Goal: Transaction & Acquisition: Purchase product/service

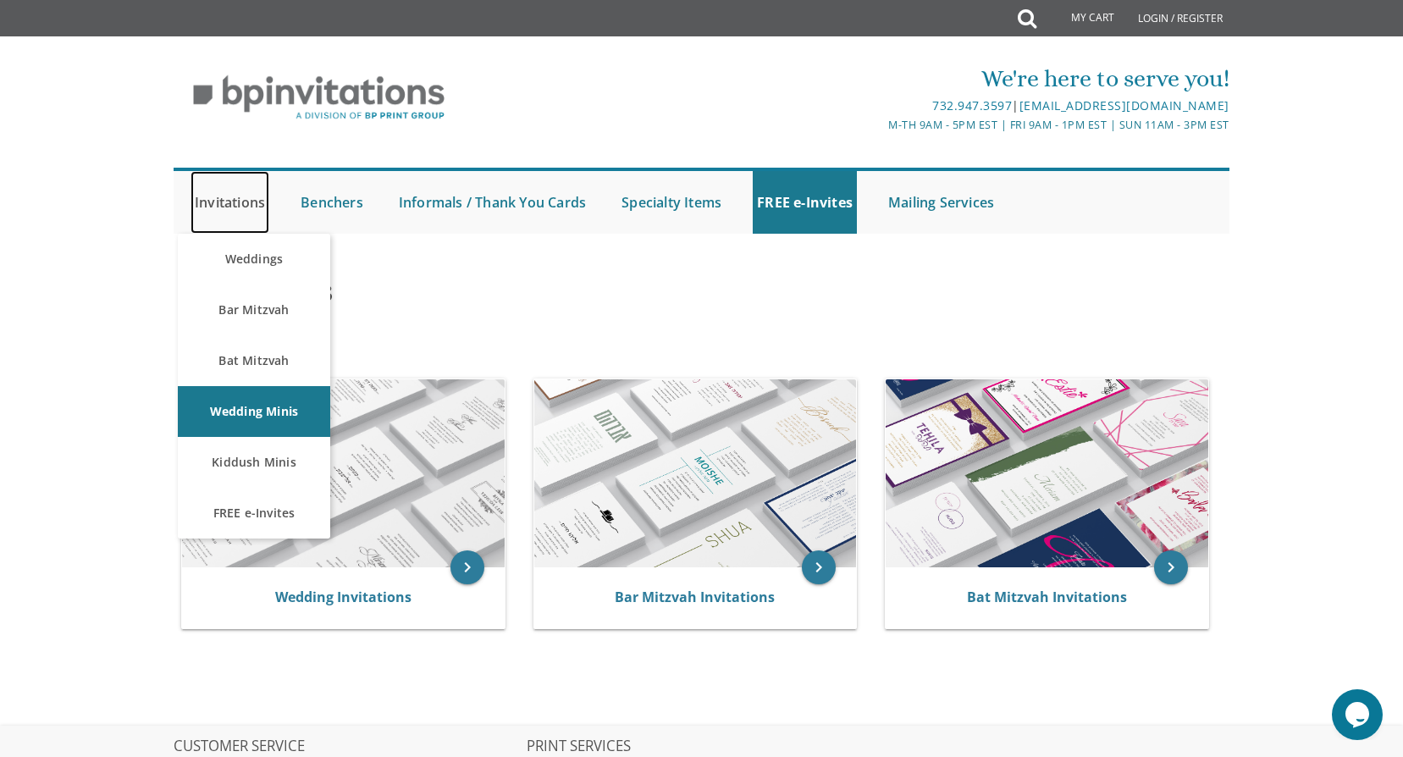
click at [250, 214] on link "Invitations" at bounding box center [230, 202] width 79 height 63
click at [257, 199] on link "Invitations" at bounding box center [230, 202] width 79 height 63
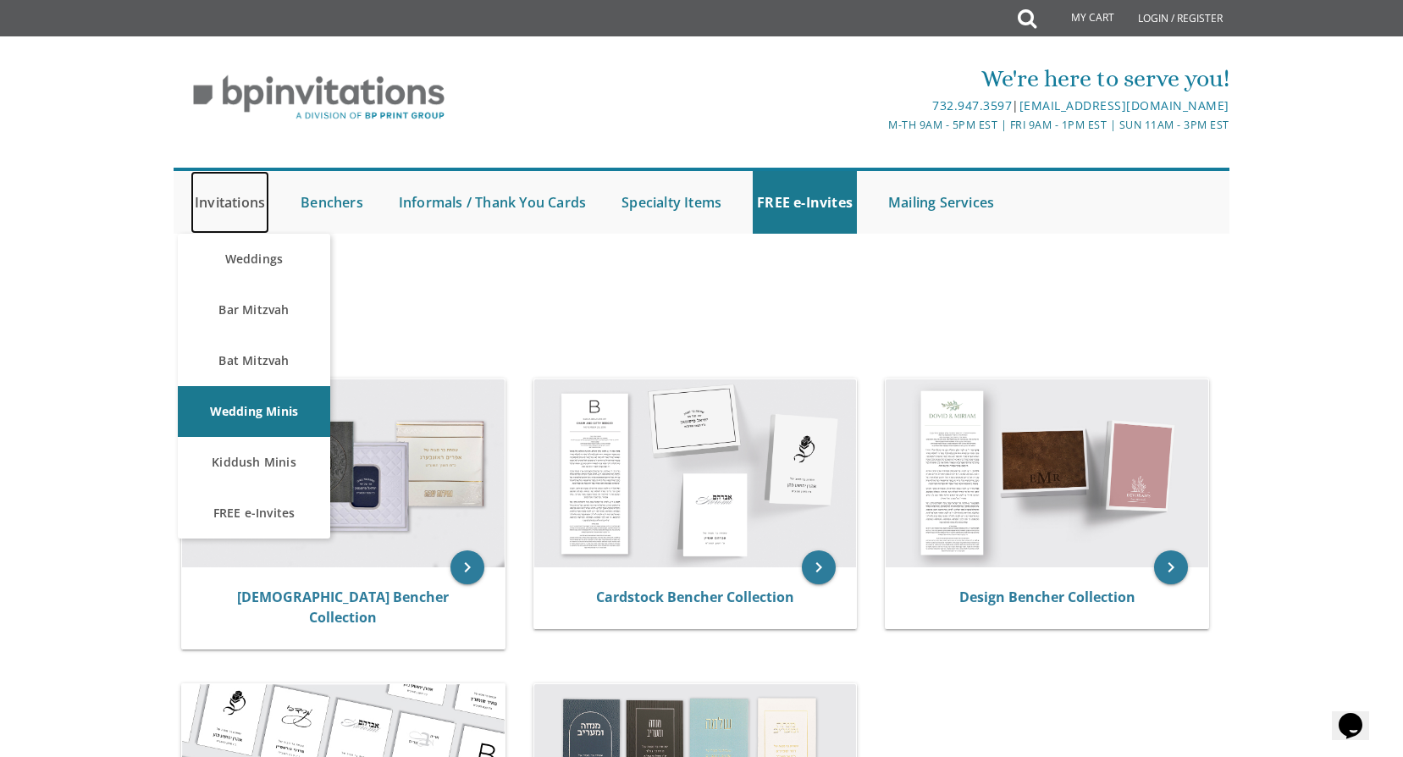
click at [250, 203] on link "Invitations" at bounding box center [230, 202] width 79 height 63
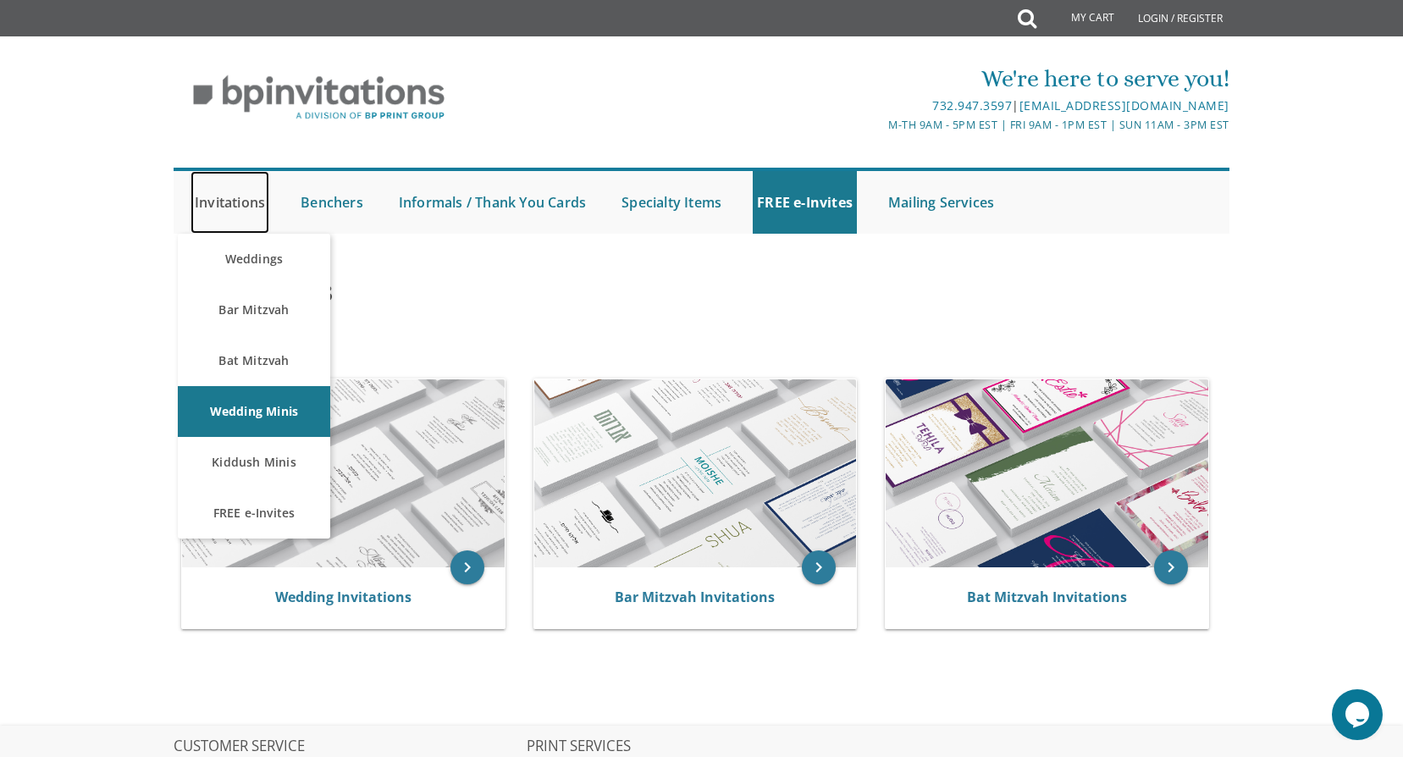
click at [250, 198] on link "Invitations" at bounding box center [230, 202] width 79 height 63
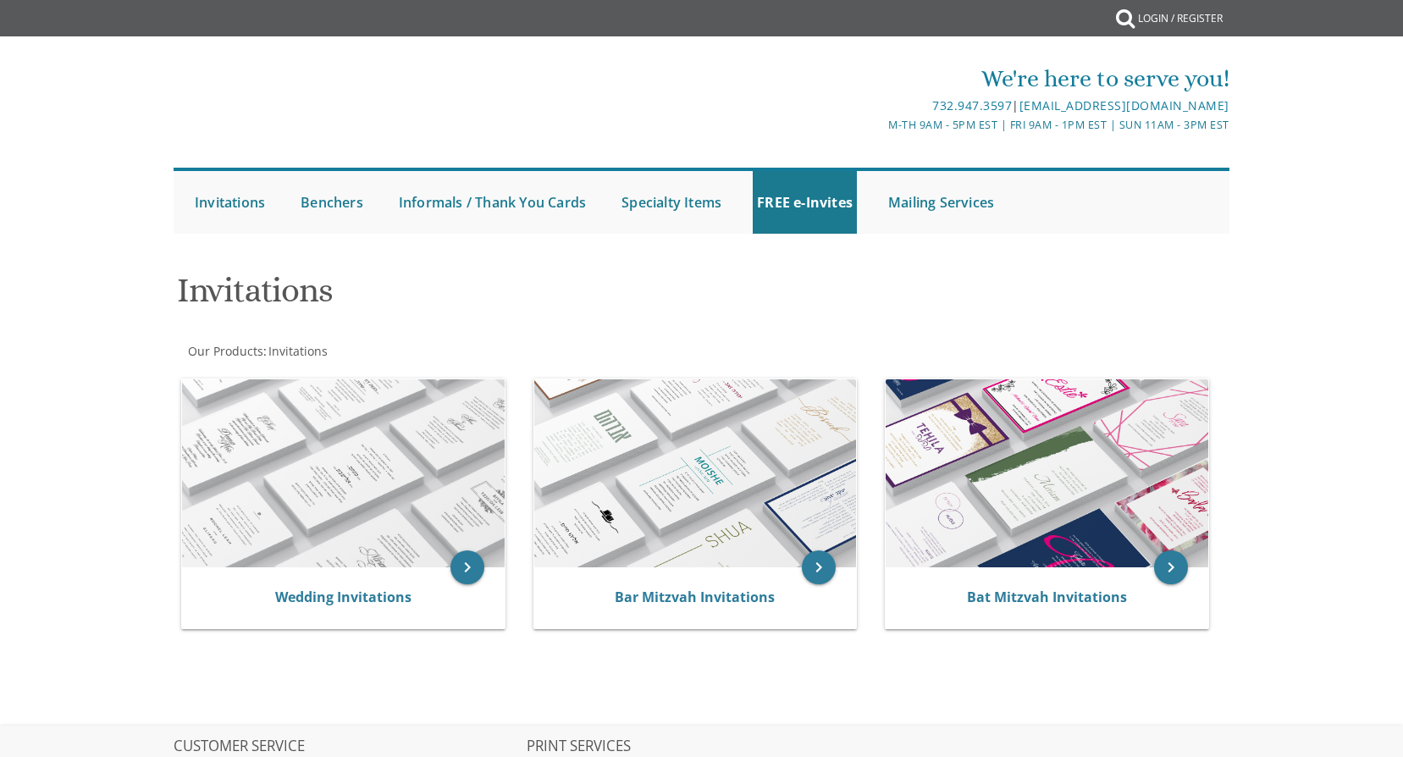
click at [252, 309] on html "My Cart {{shoppingcart.totalQuantityDisplay}} Total: {{shoppingcart.subtotal}} …" at bounding box center [701, 378] width 1403 height 757
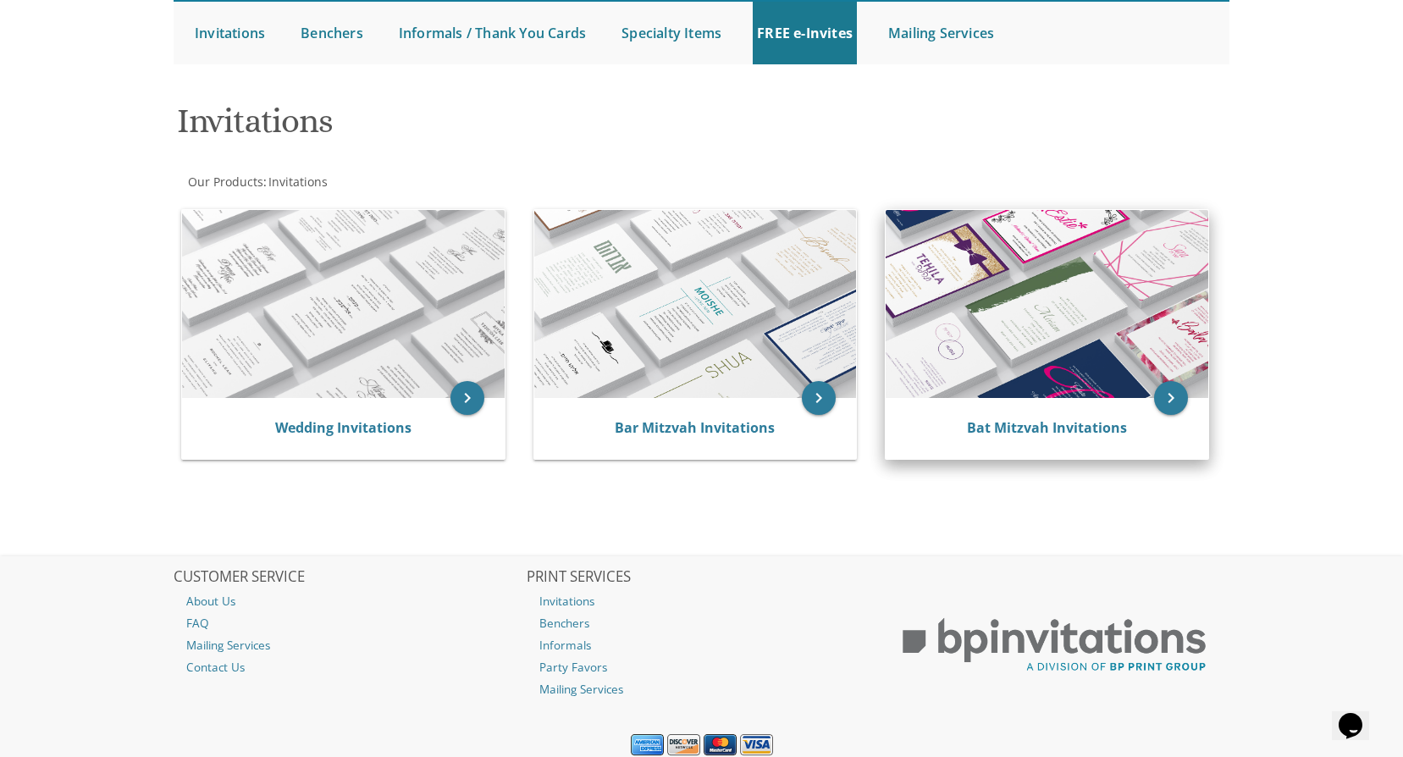
scroll to position [230, 0]
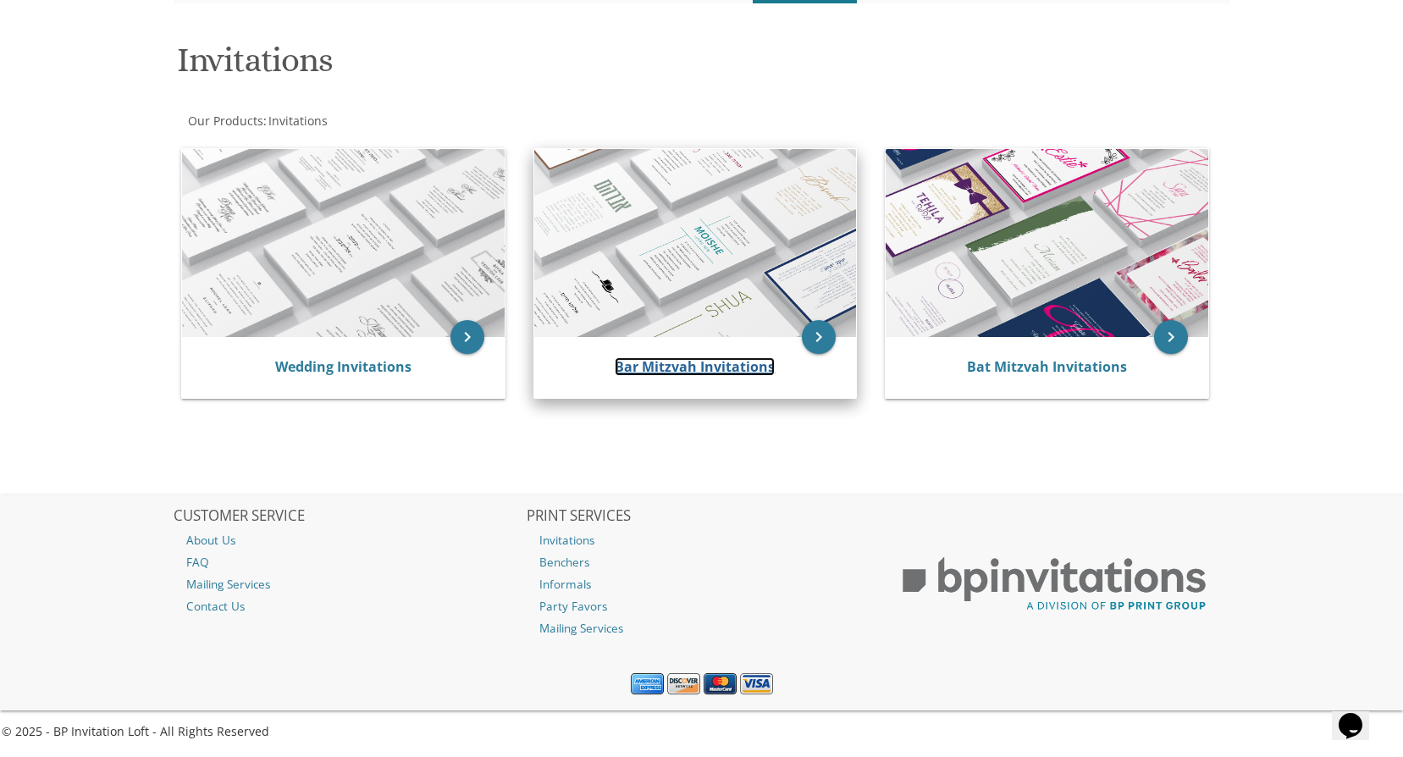
click at [695, 368] on link "Bar Mitzvah Invitations" at bounding box center [695, 366] width 160 height 19
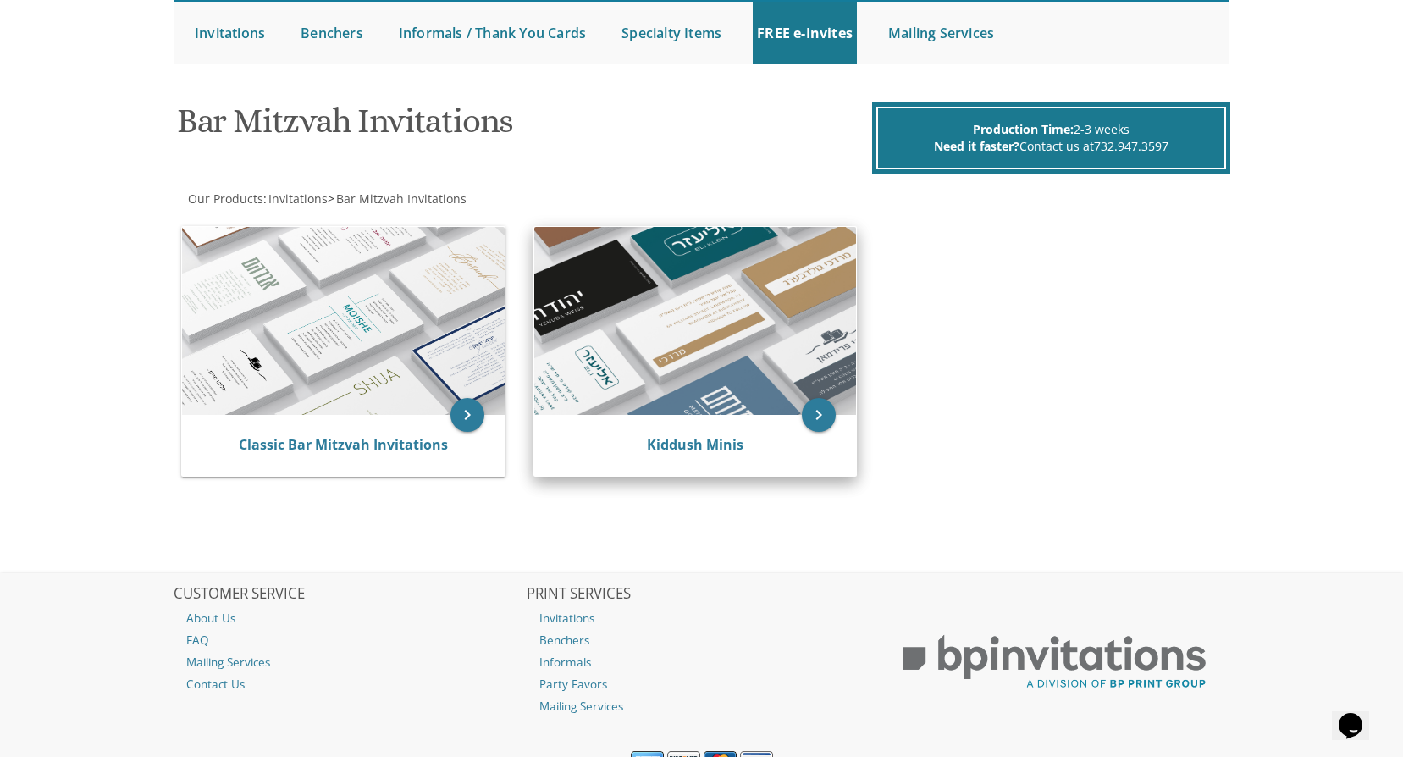
scroll to position [247, 0]
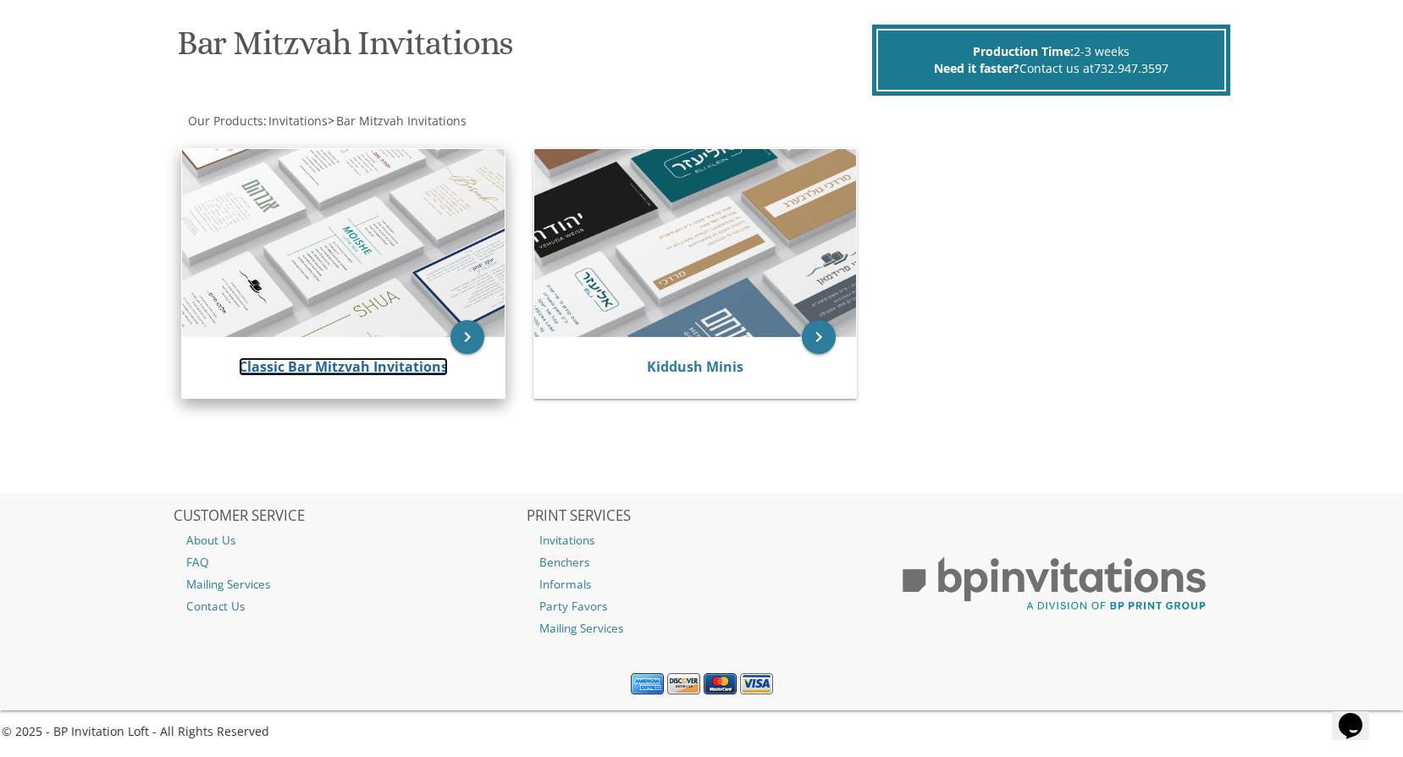
click at [348, 370] on link "Classic Bar Mitzvah Invitations" at bounding box center [343, 366] width 209 height 19
click at [349, 371] on link "Classic Bar Mitzvah Invitations" at bounding box center [343, 366] width 209 height 19
click at [324, 369] on link "Classic Bar Mitzvah Invitations" at bounding box center [343, 366] width 209 height 19
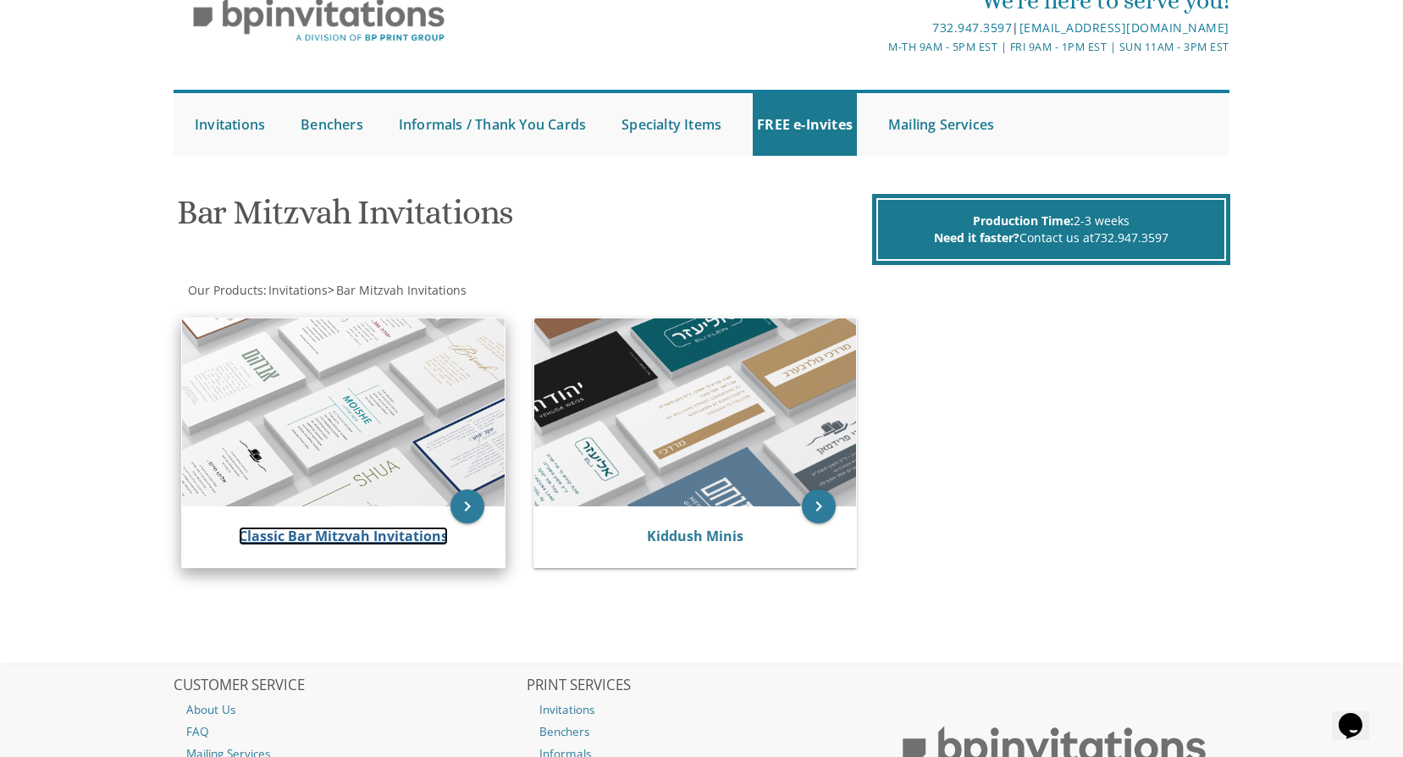
click at [418, 538] on link "Classic Bar Mitzvah Invitations" at bounding box center [343, 536] width 209 height 19
click at [462, 509] on icon "keyboard_arrow_right" at bounding box center [468, 507] width 34 height 34
click at [463, 506] on icon "keyboard_arrow_right" at bounding box center [468, 507] width 34 height 34
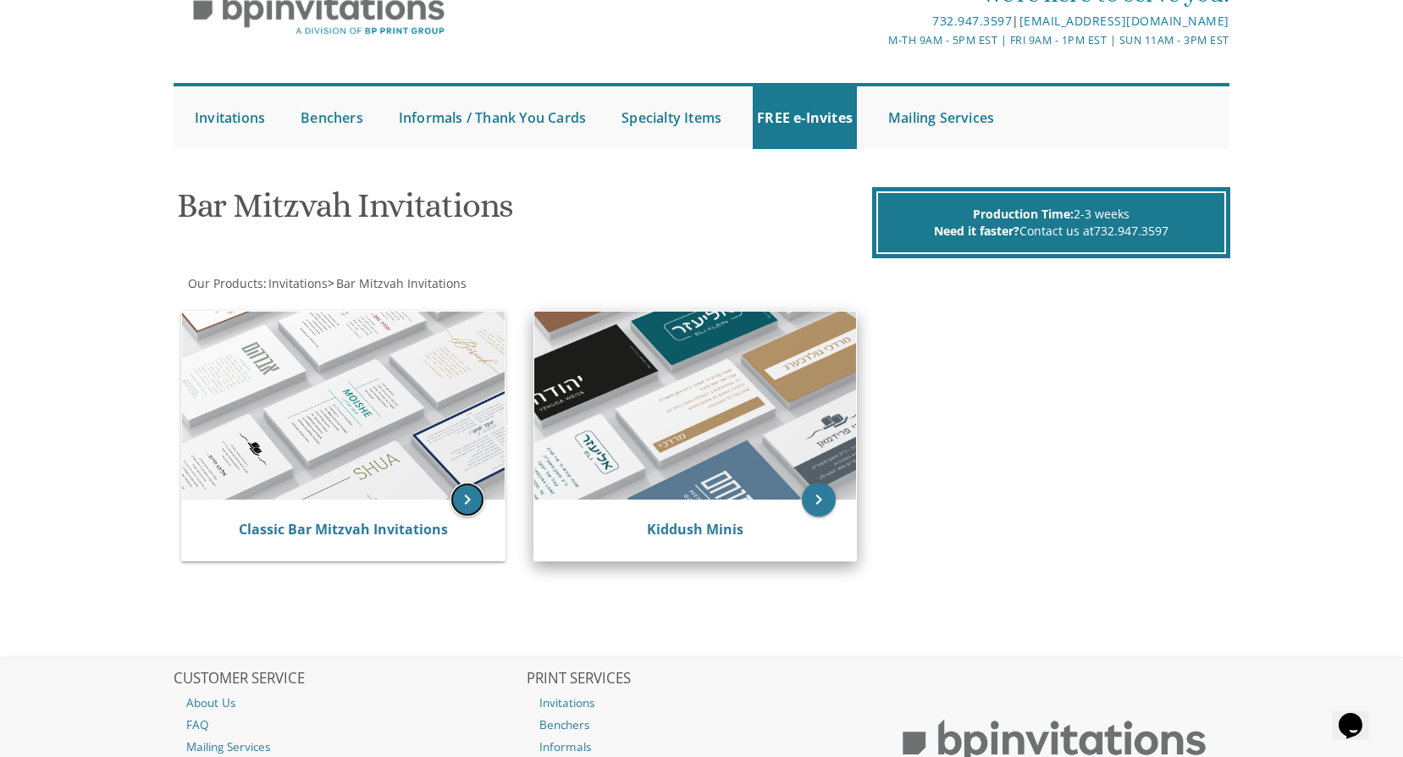
scroll to position [169, 0]
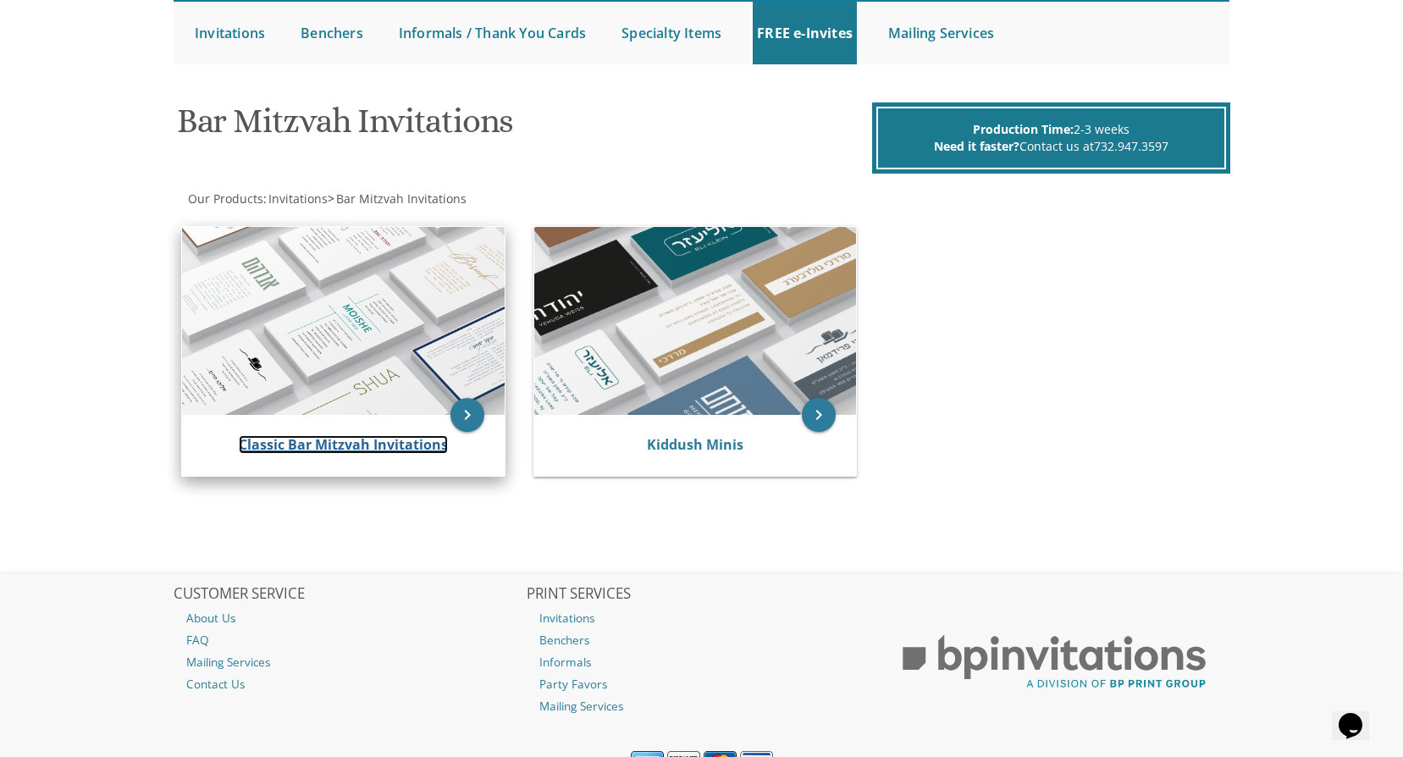
click at [395, 444] on link "Classic Bar Mitzvah Invitations" at bounding box center [343, 444] width 209 height 19
click at [438, 447] on link "Classic Bar Mitzvah Invitations" at bounding box center [343, 444] width 209 height 19
click at [467, 412] on icon "keyboard_arrow_right" at bounding box center [468, 415] width 34 height 34
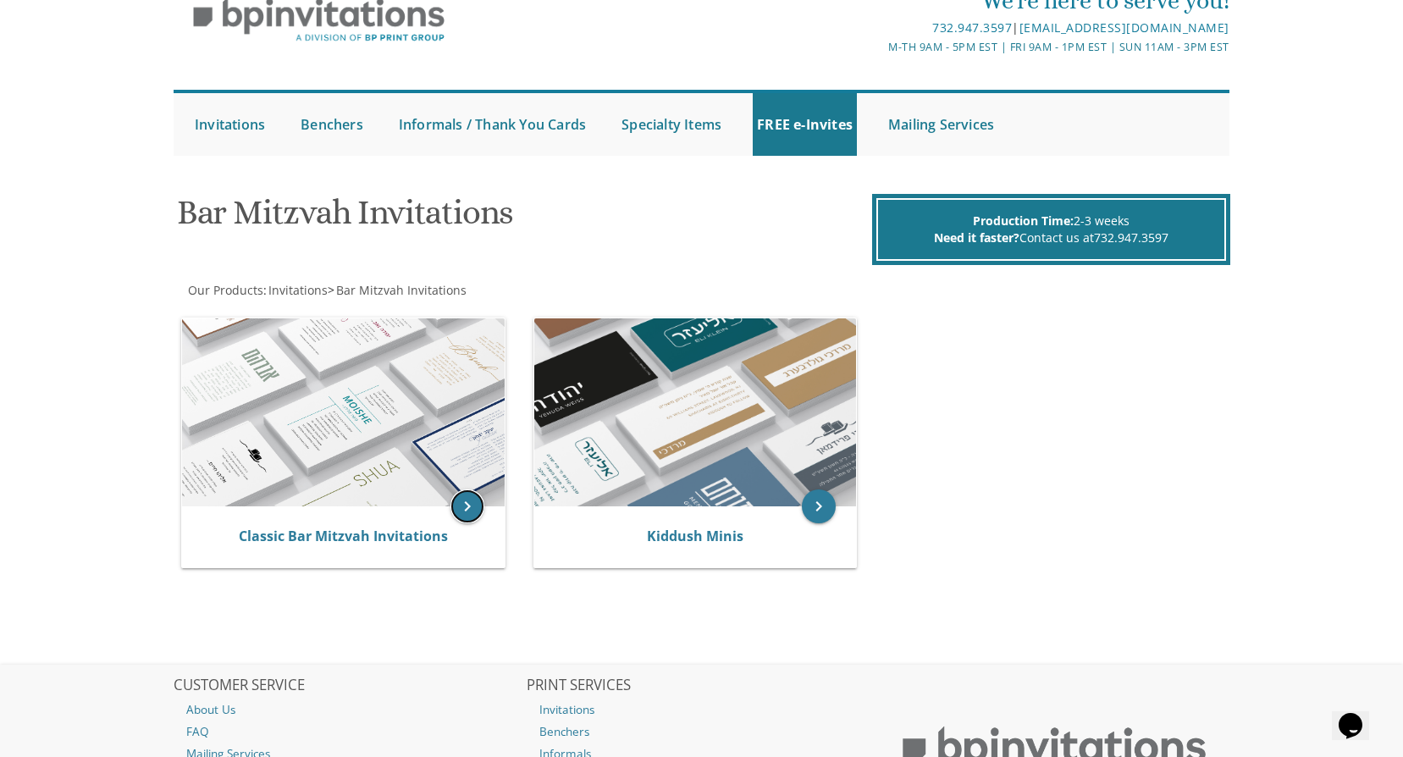
scroll to position [0, 0]
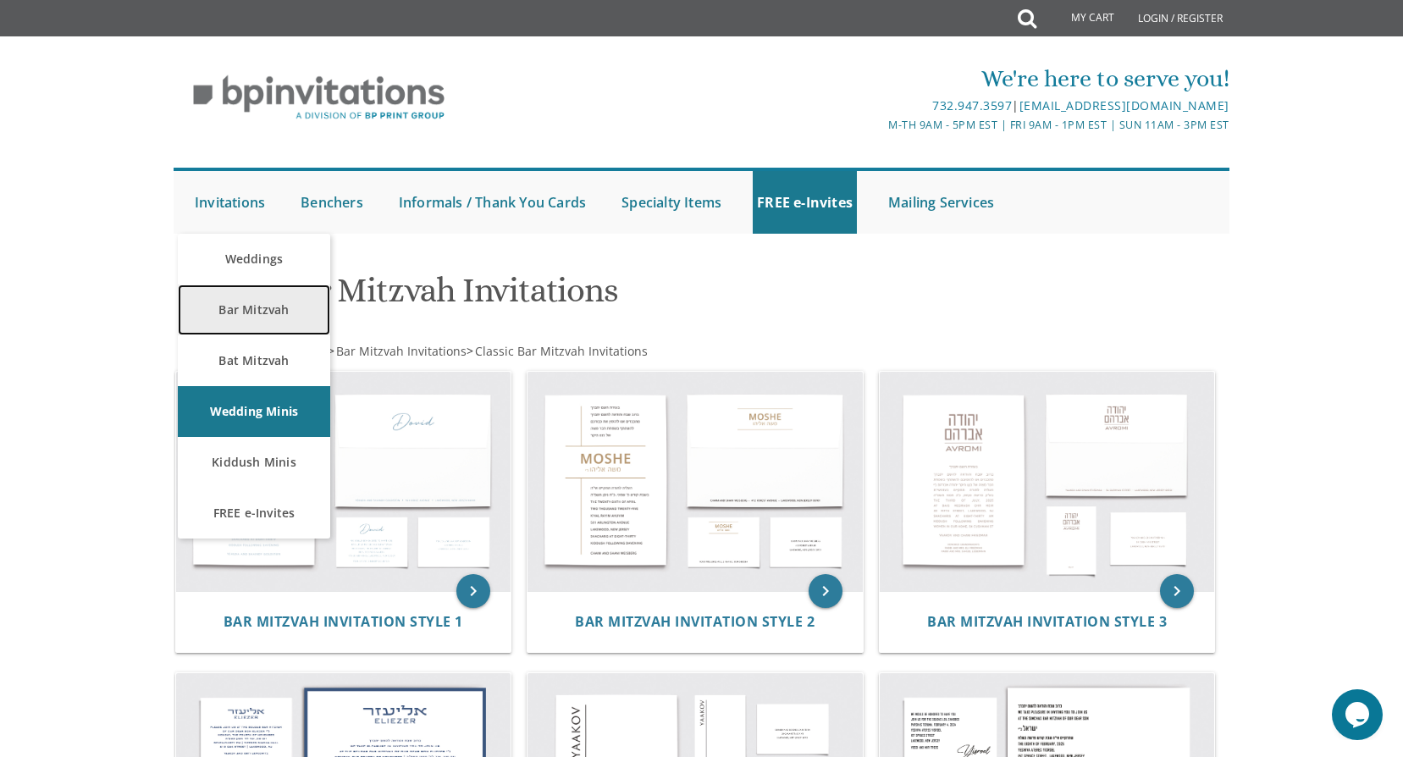
click at [267, 317] on link "Bar Mitzvah" at bounding box center [254, 310] width 152 height 51
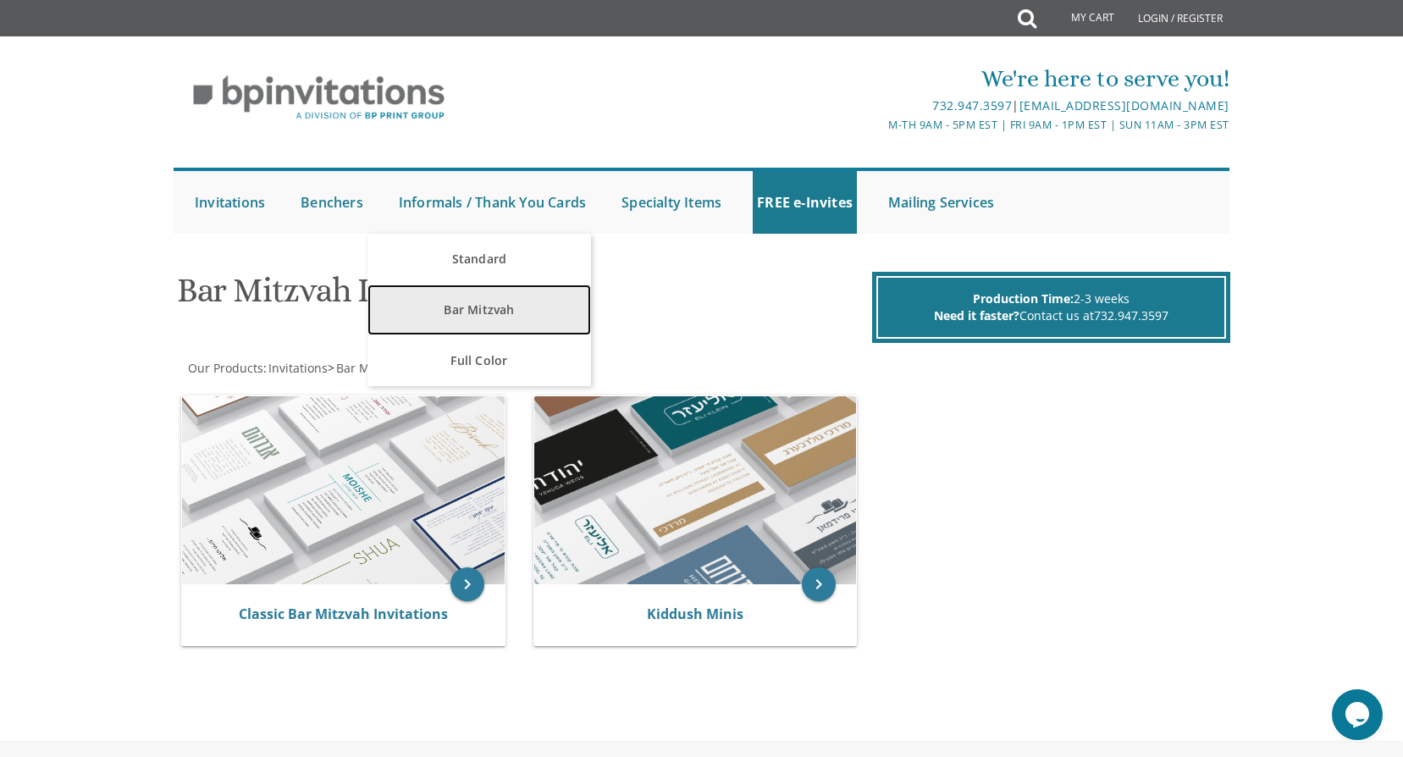
click at [501, 313] on link "Bar Mitzvah" at bounding box center [479, 310] width 223 height 51
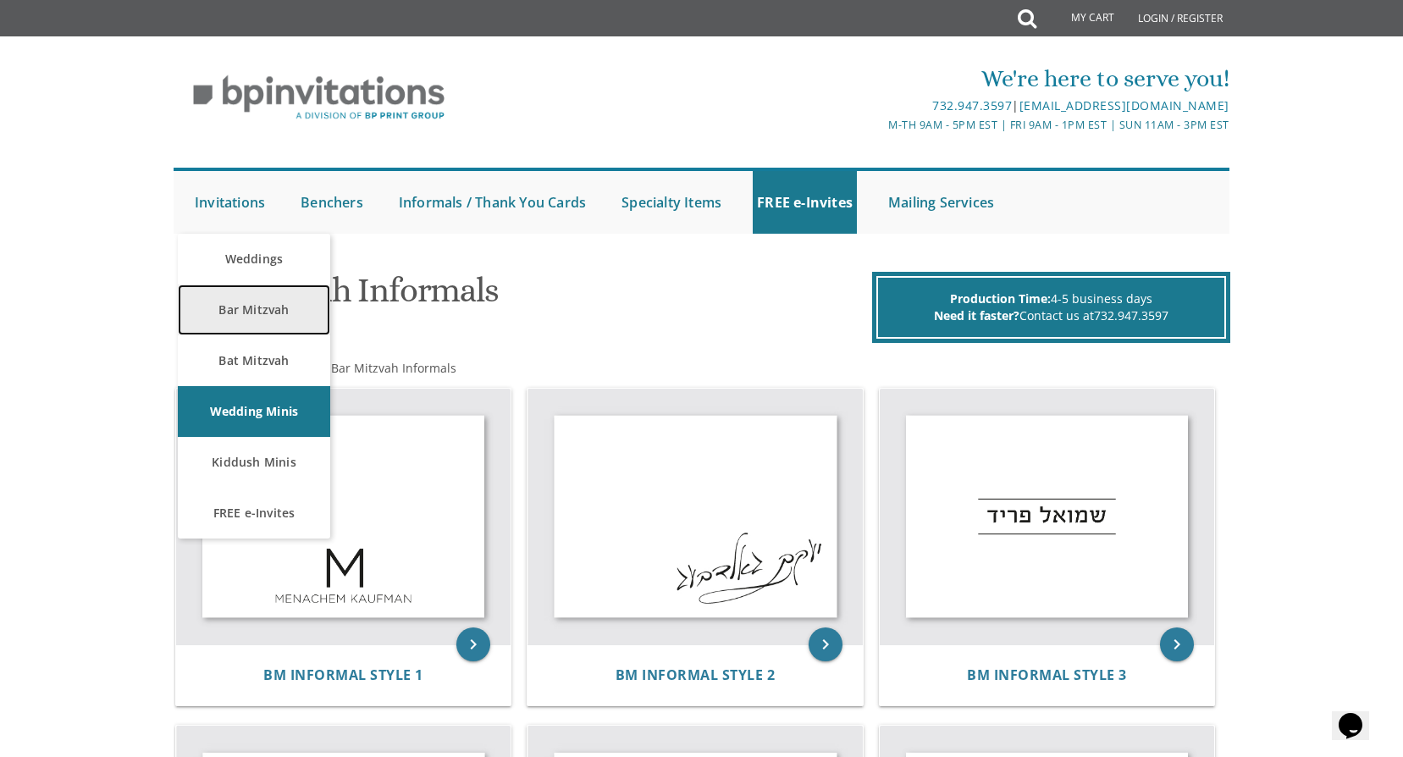
click at [249, 310] on link "Bar Mitzvah" at bounding box center [254, 310] width 152 height 51
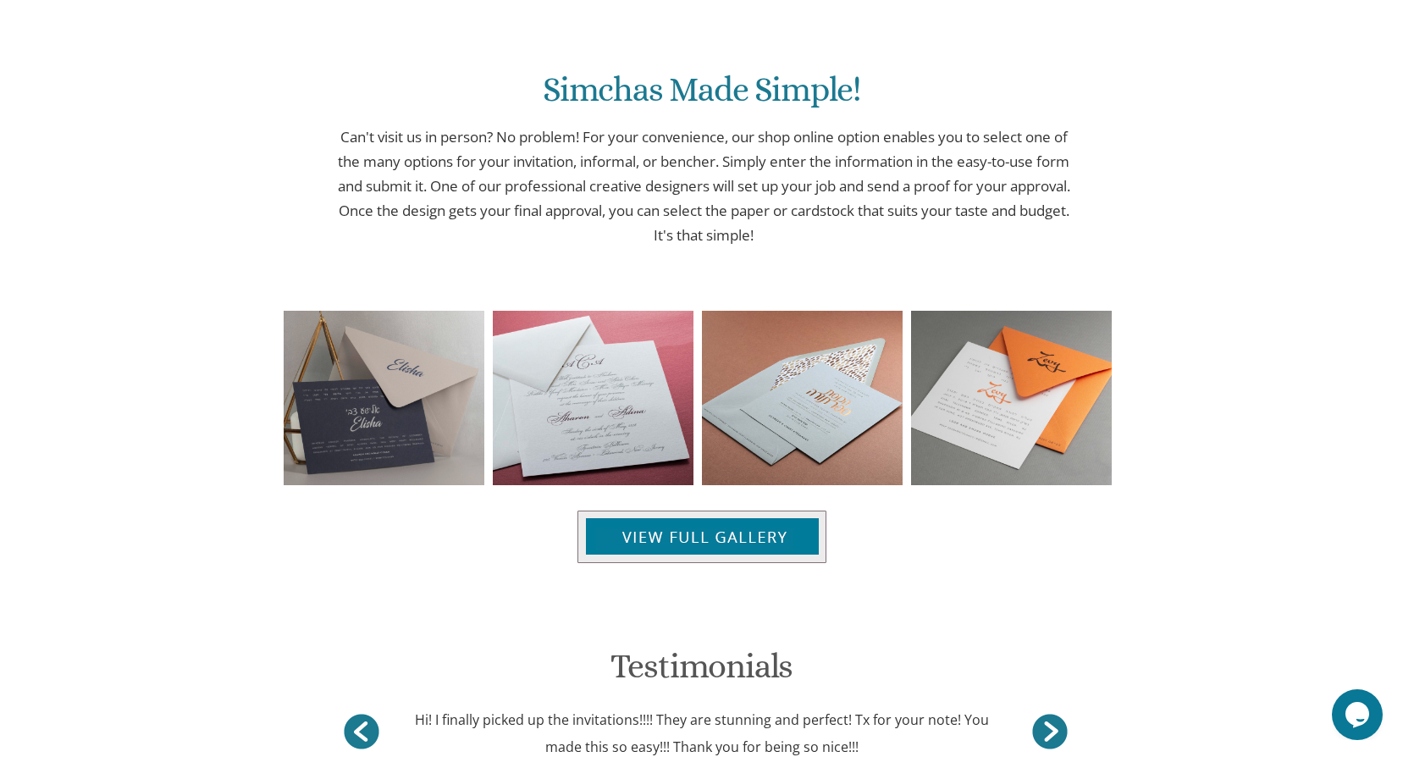
scroll to position [1694, 0]
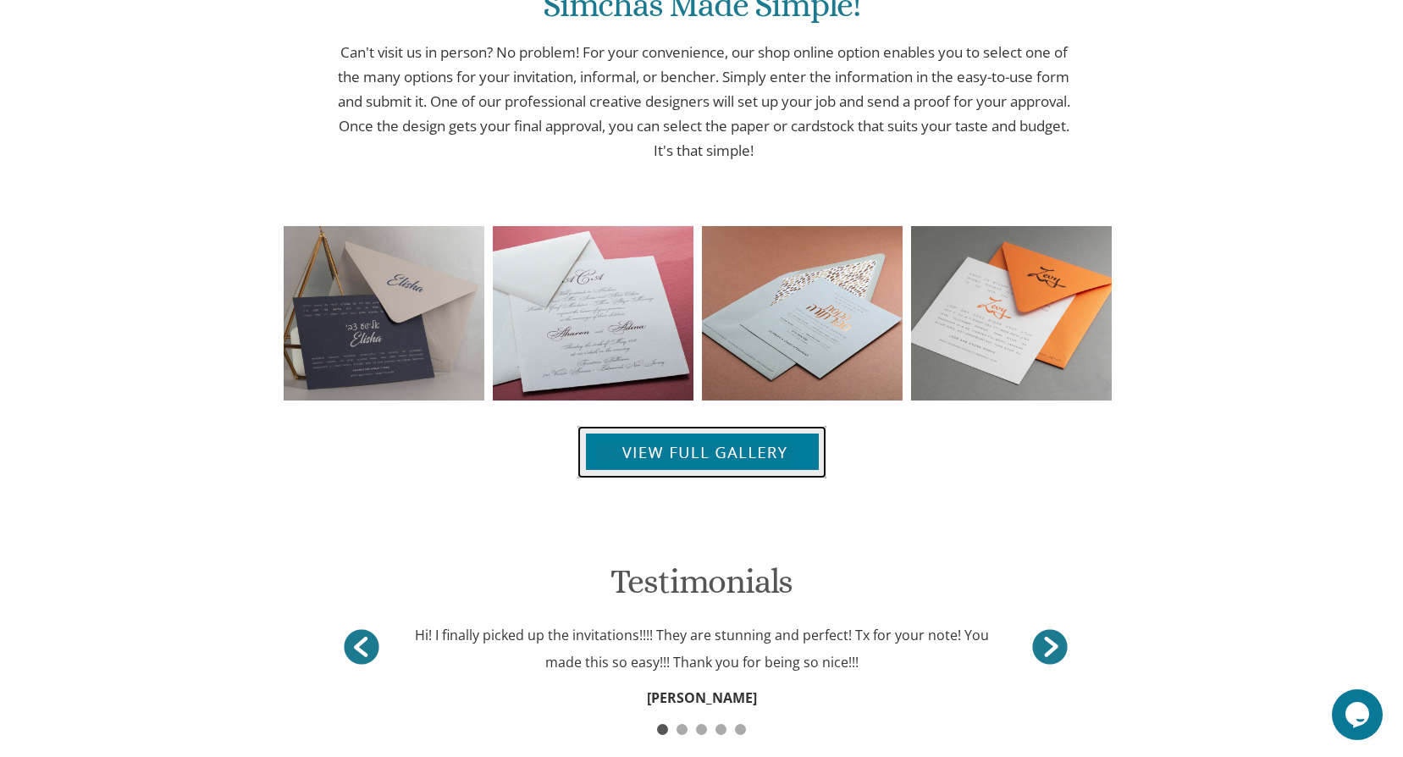
click at [696, 459] on img at bounding box center [702, 452] width 249 height 53
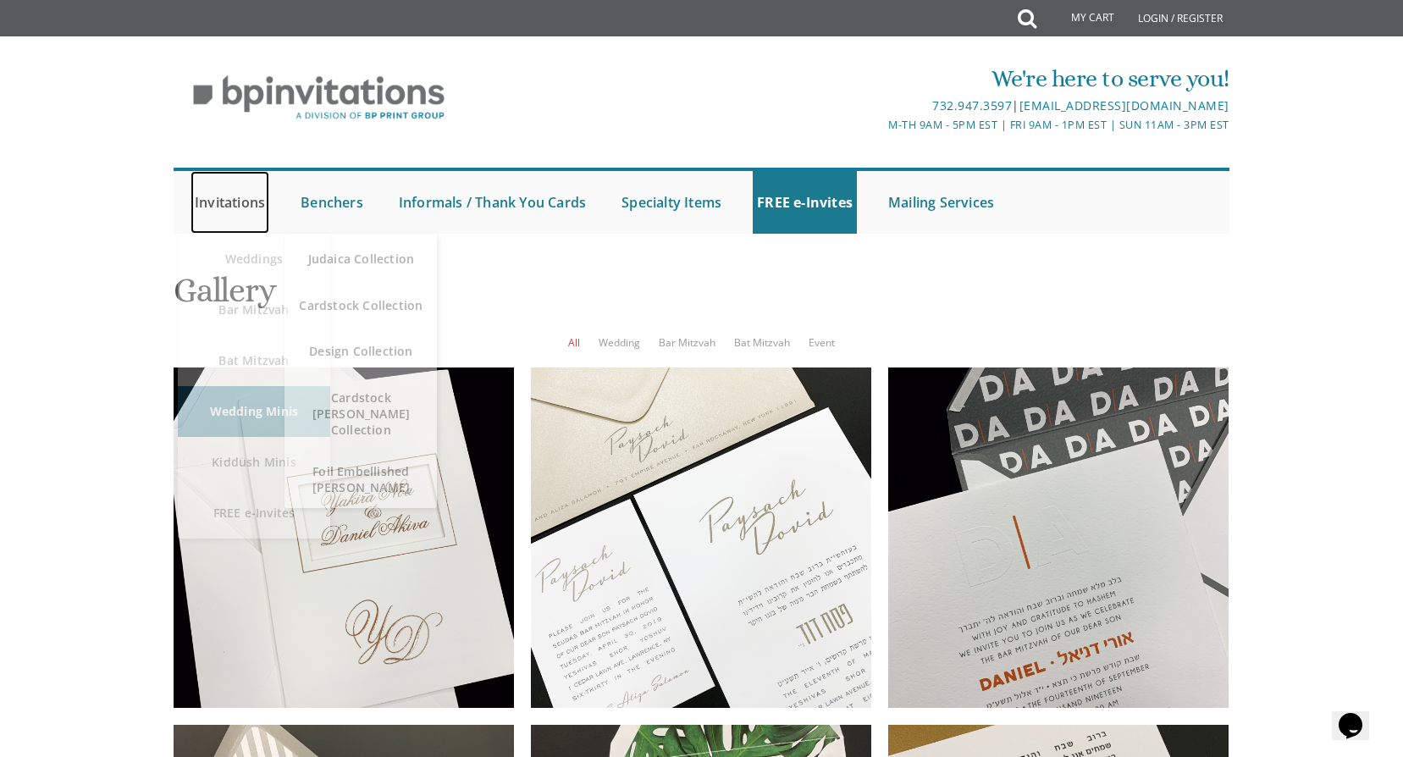
click at [250, 199] on link "Invitations" at bounding box center [230, 202] width 79 height 63
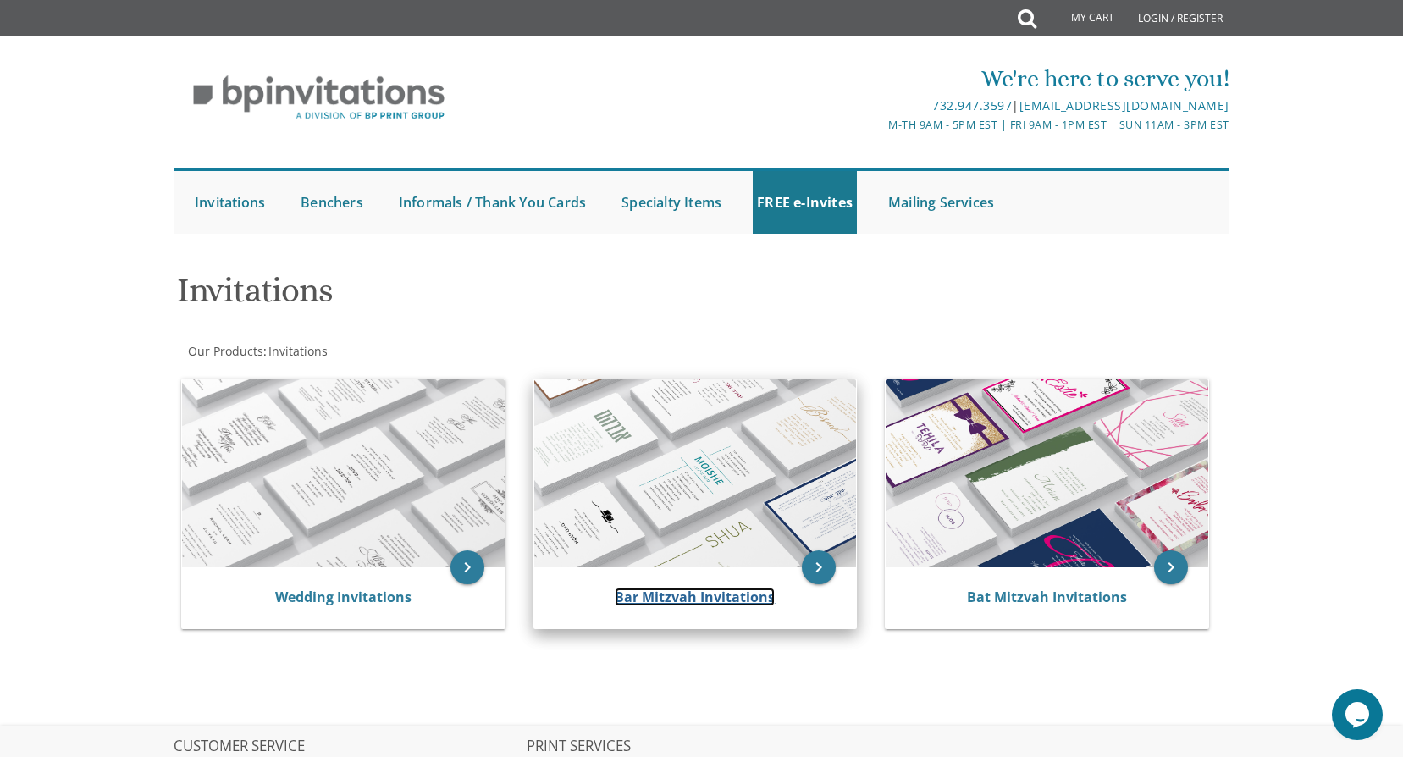
click at [662, 600] on link "Bar Mitzvah Invitations" at bounding box center [695, 597] width 160 height 19
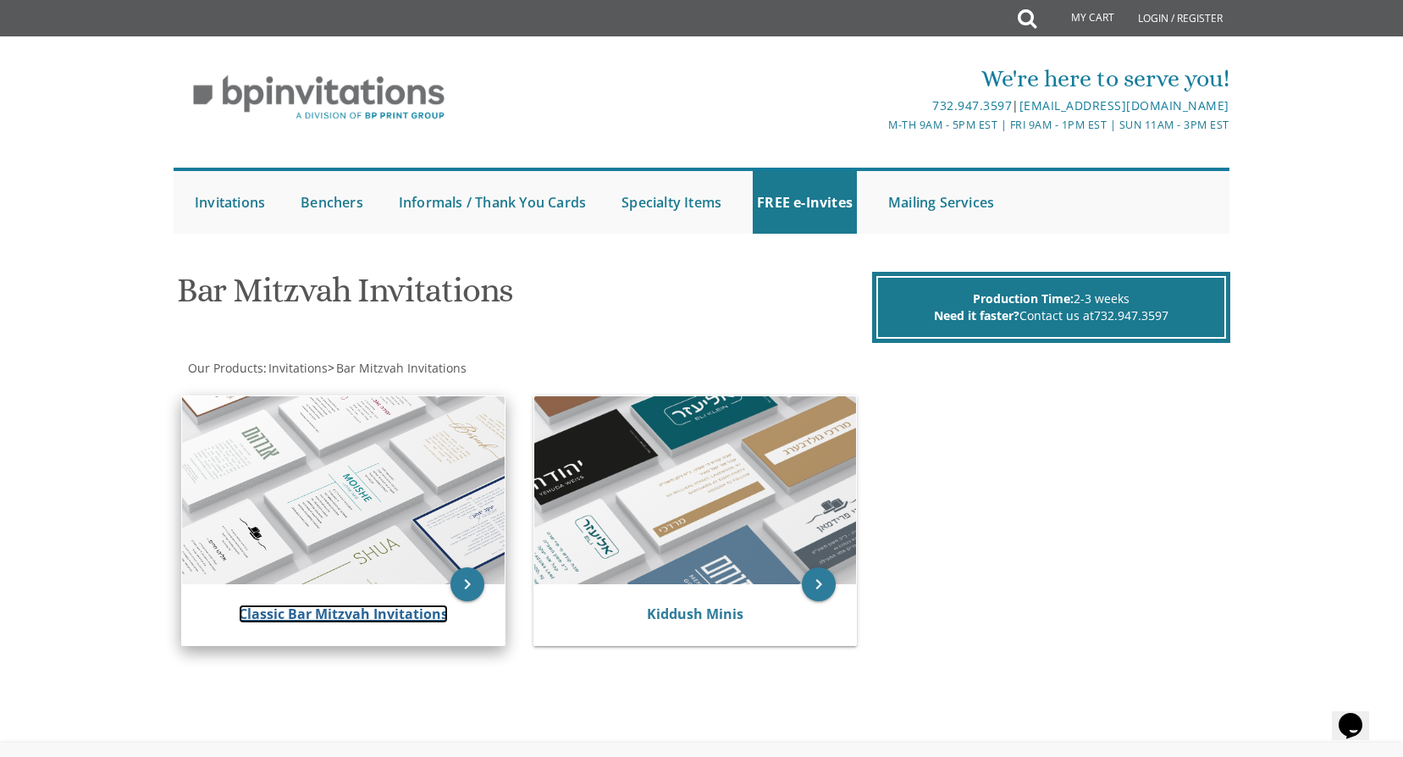
click at [384, 618] on link "Classic Bar Mitzvah Invitations" at bounding box center [343, 614] width 209 height 19
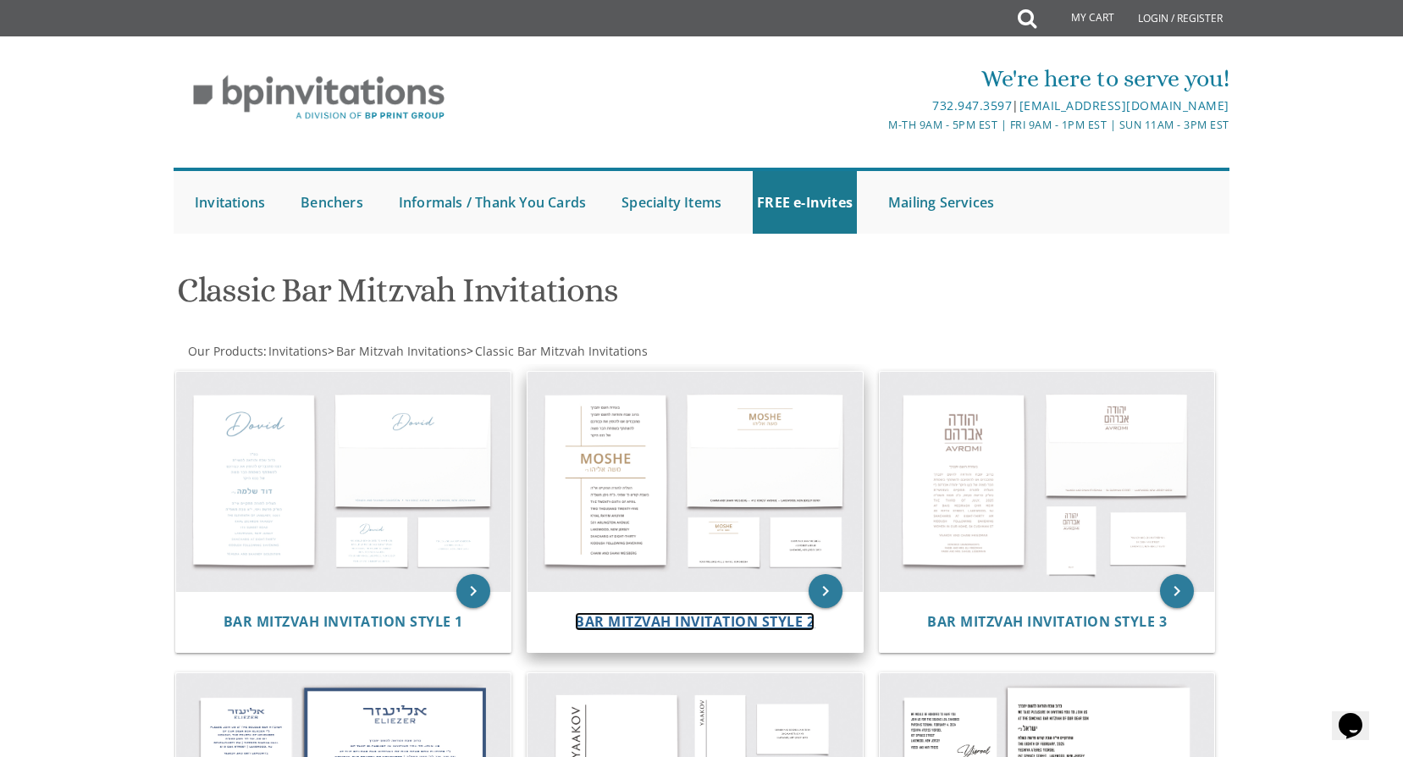
click at [667, 624] on span "Bar Mitzvah Invitation Style 2" at bounding box center [695, 621] width 240 height 19
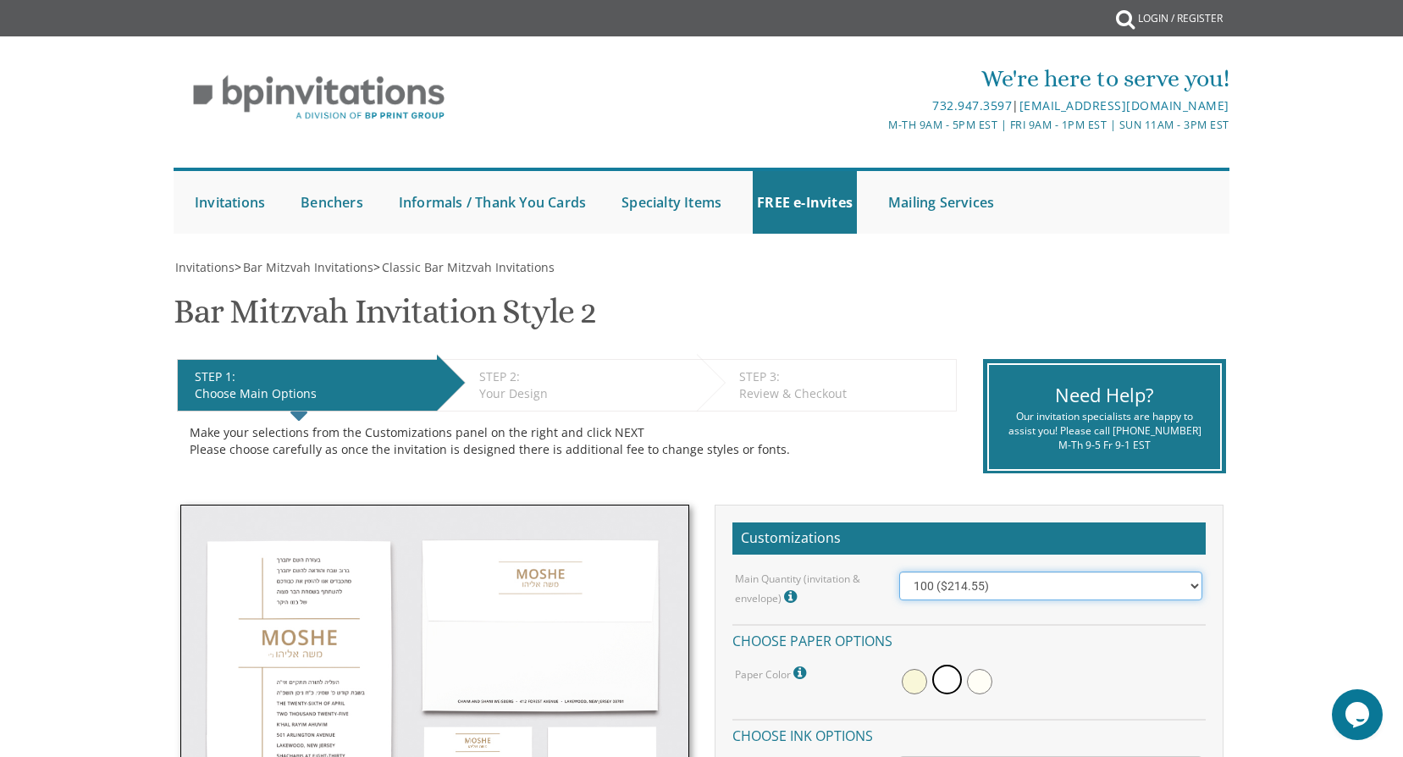
click at [1187, 587] on select "100 ($214.55) 200 ($254.60) 300 ($294.25) 400 ($333.55) 500 ($373.90) 600 ($413…" at bounding box center [1050, 586] width 303 height 29
select select "200"
click at [899, 572] on select "100 ($214.55) 200 ($254.60) 300 ($294.25) 400 ($333.55) 500 ($373.90) 600 ($413…" at bounding box center [1050, 586] width 303 height 29
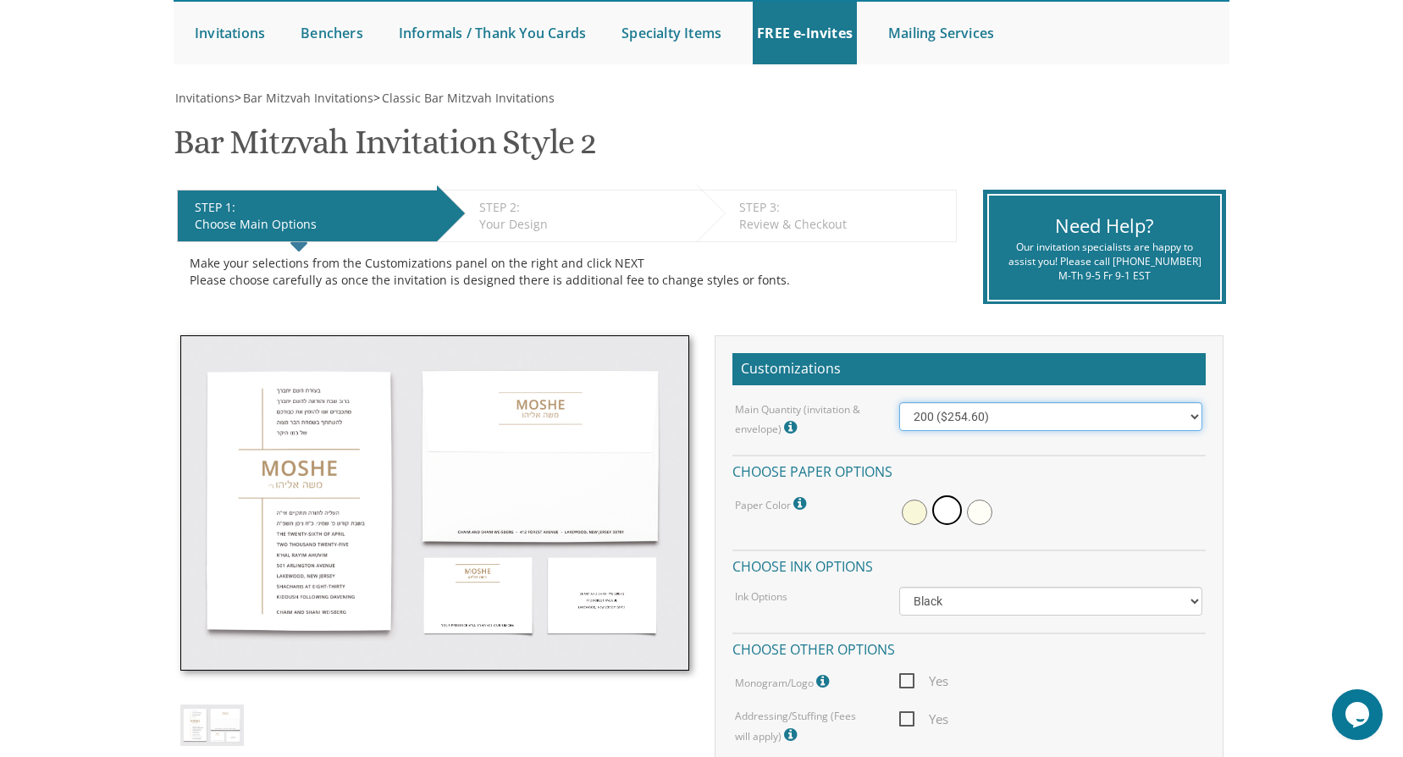
scroll to position [254, 0]
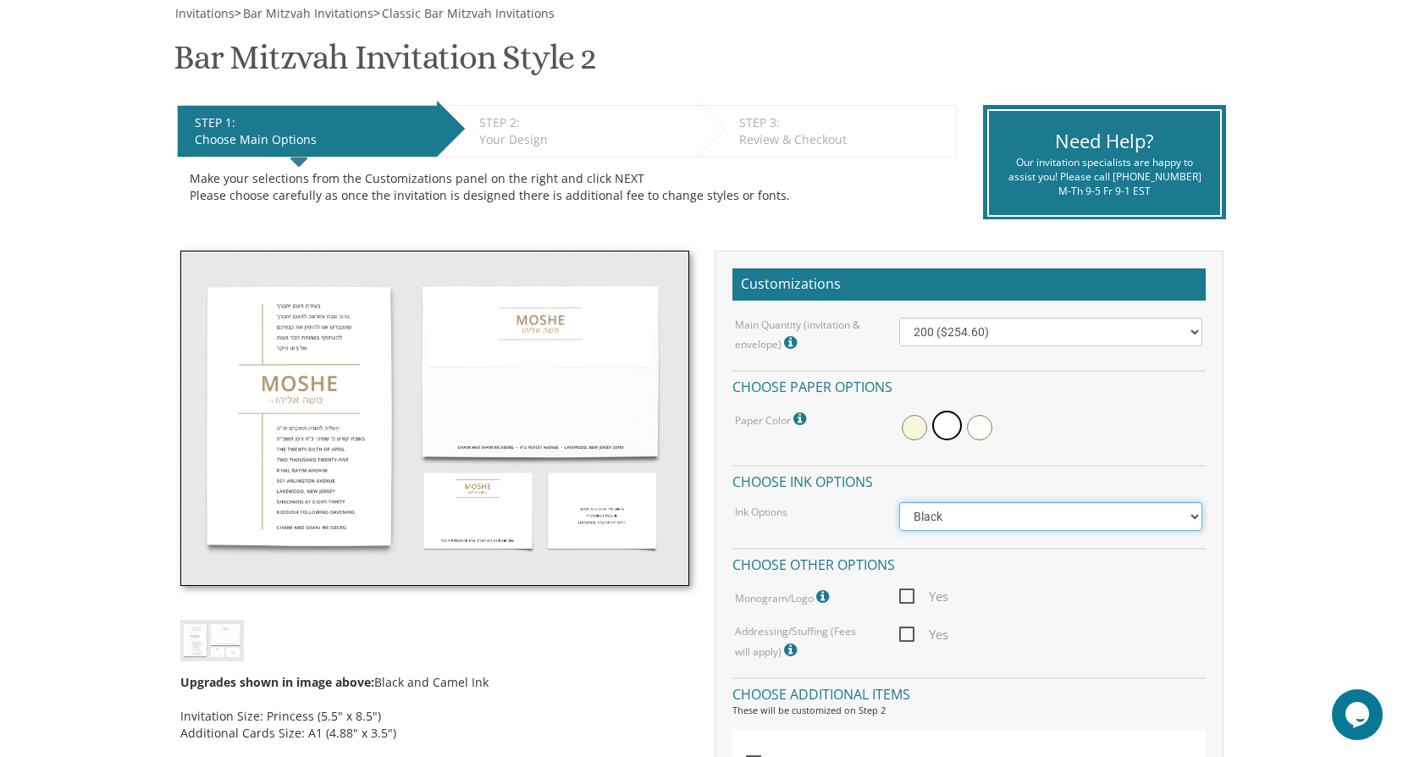
click at [1043, 521] on select "Black Colored Ink ($65.00) Black + One Color ($100.00) Two Colors ($165.00)" at bounding box center [1050, 516] width 303 height 29
select select "Two Colors"
click at [899, 502] on select "Black Colored Ink ($65.00) Black + One Color ($100.00) Two Colors ($165.00)" at bounding box center [1050, 516] width 303 height 29
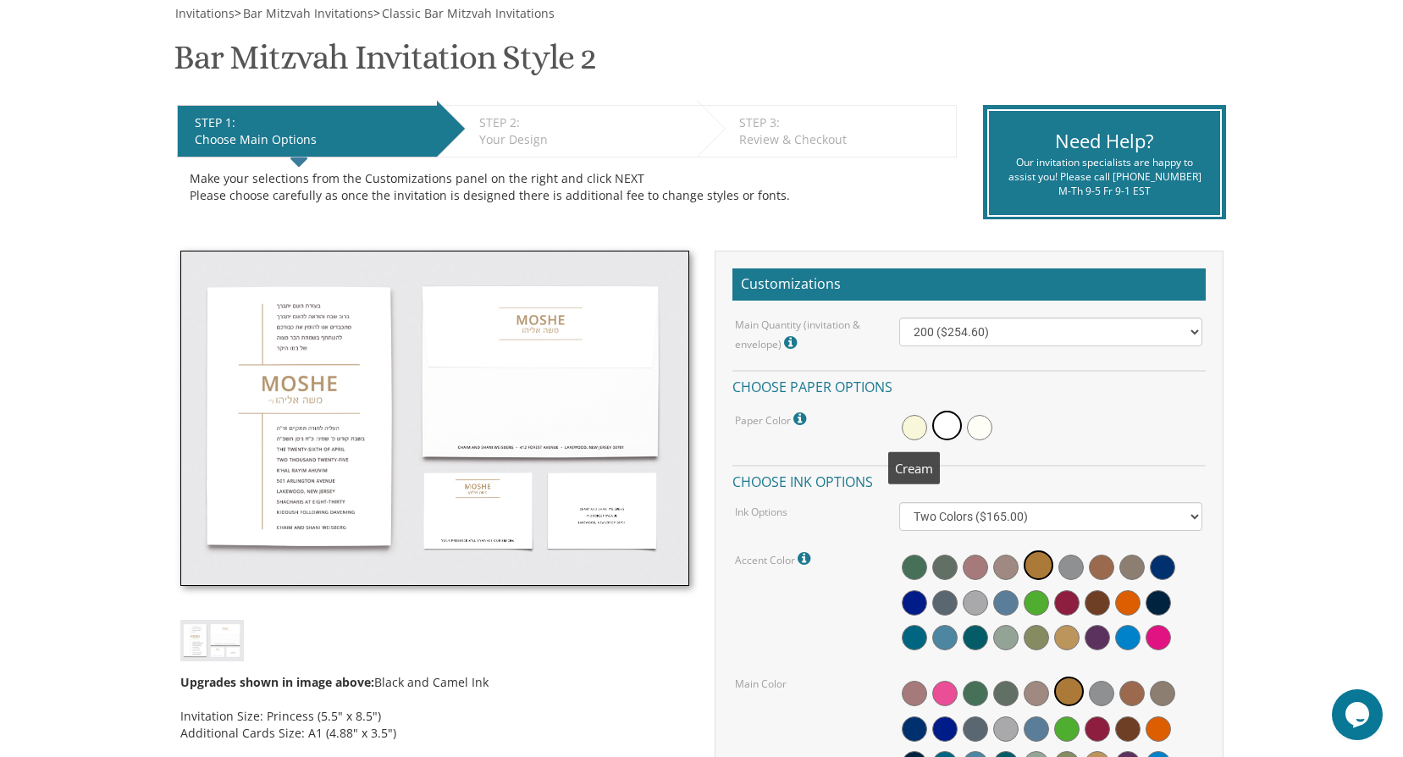
click at [913, 433] on span at bounding box center [914, 427] width 25 height 25
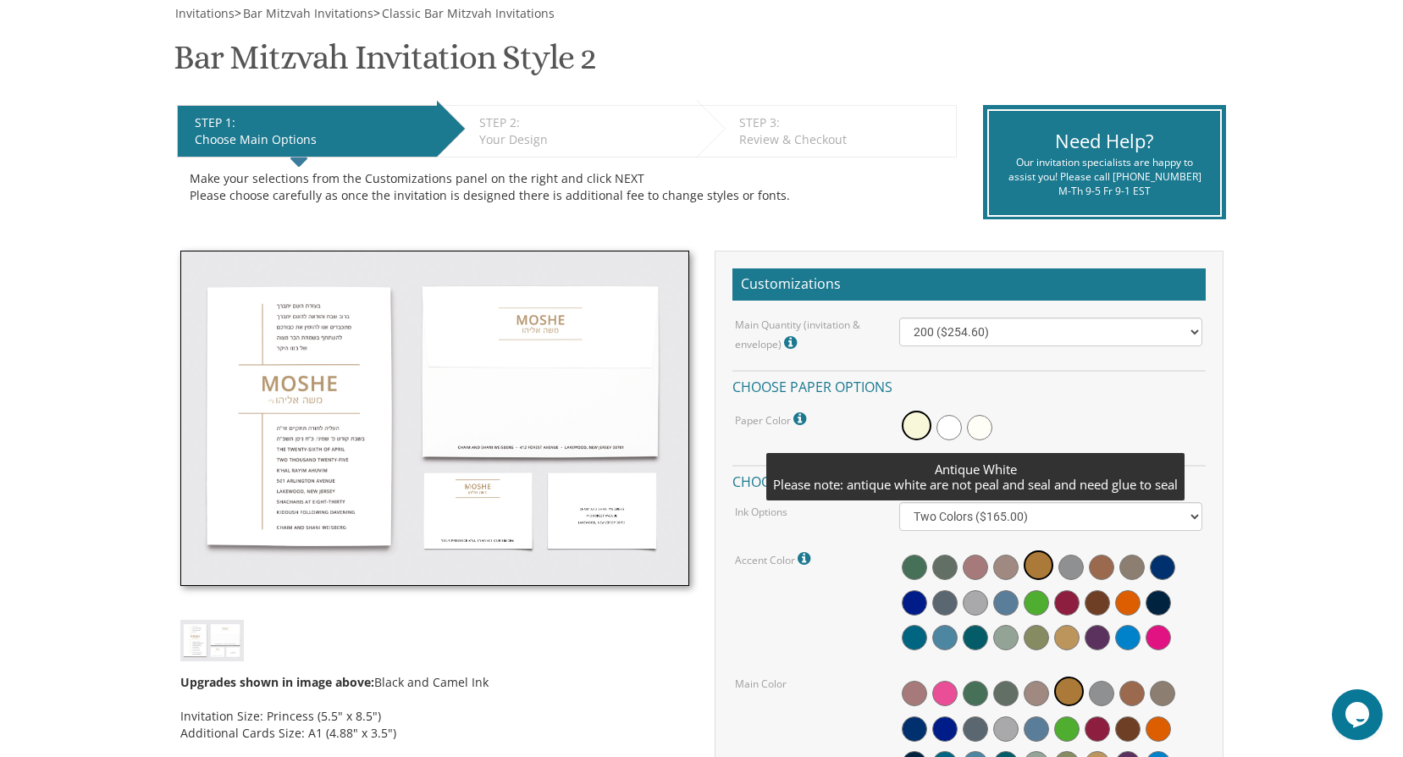
click at [973, 429] on span at bounding box center [979, 427] width 25 height 25
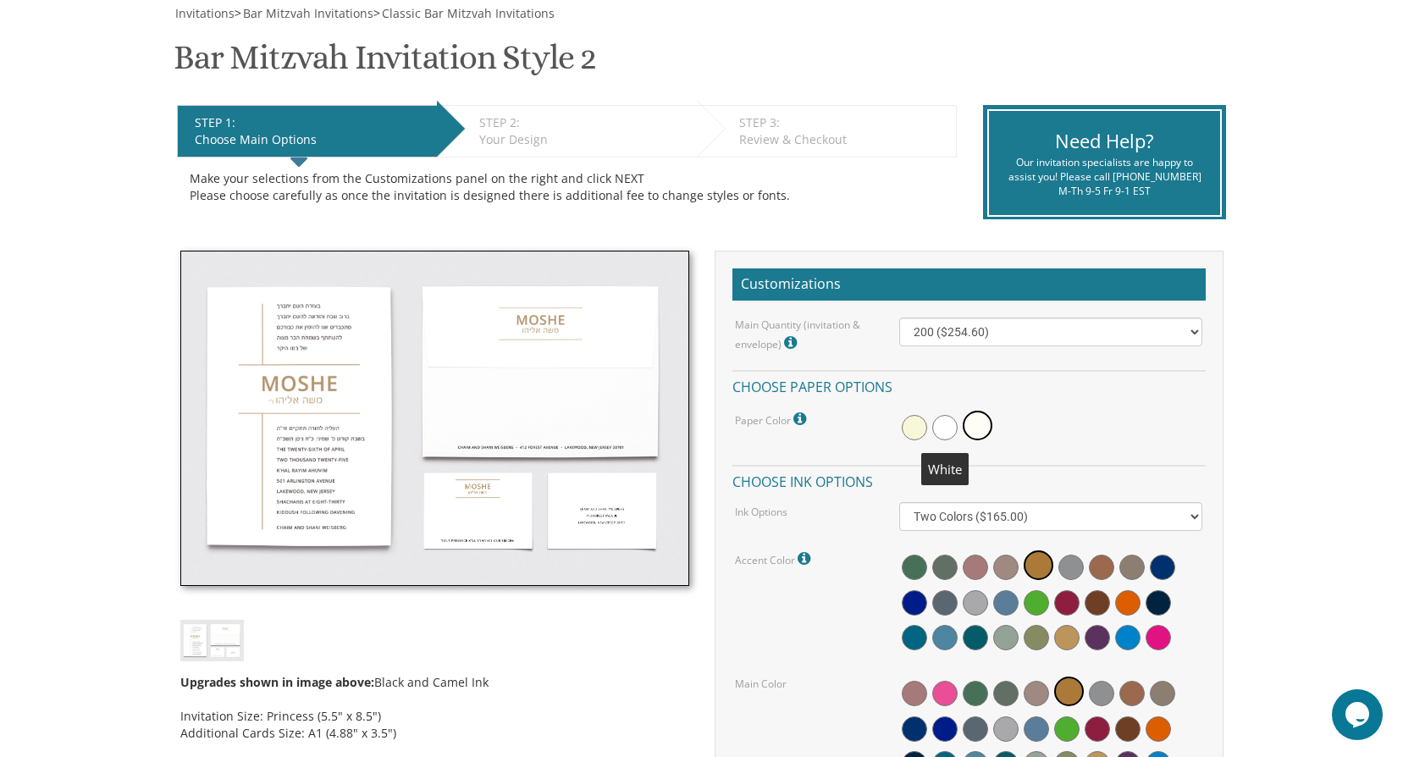
click at [951, 429] on span at bounding box center [945, 427] width 25 height 25
click at [916, 429] on span at bounding box center [914, 427] width 25 height 25
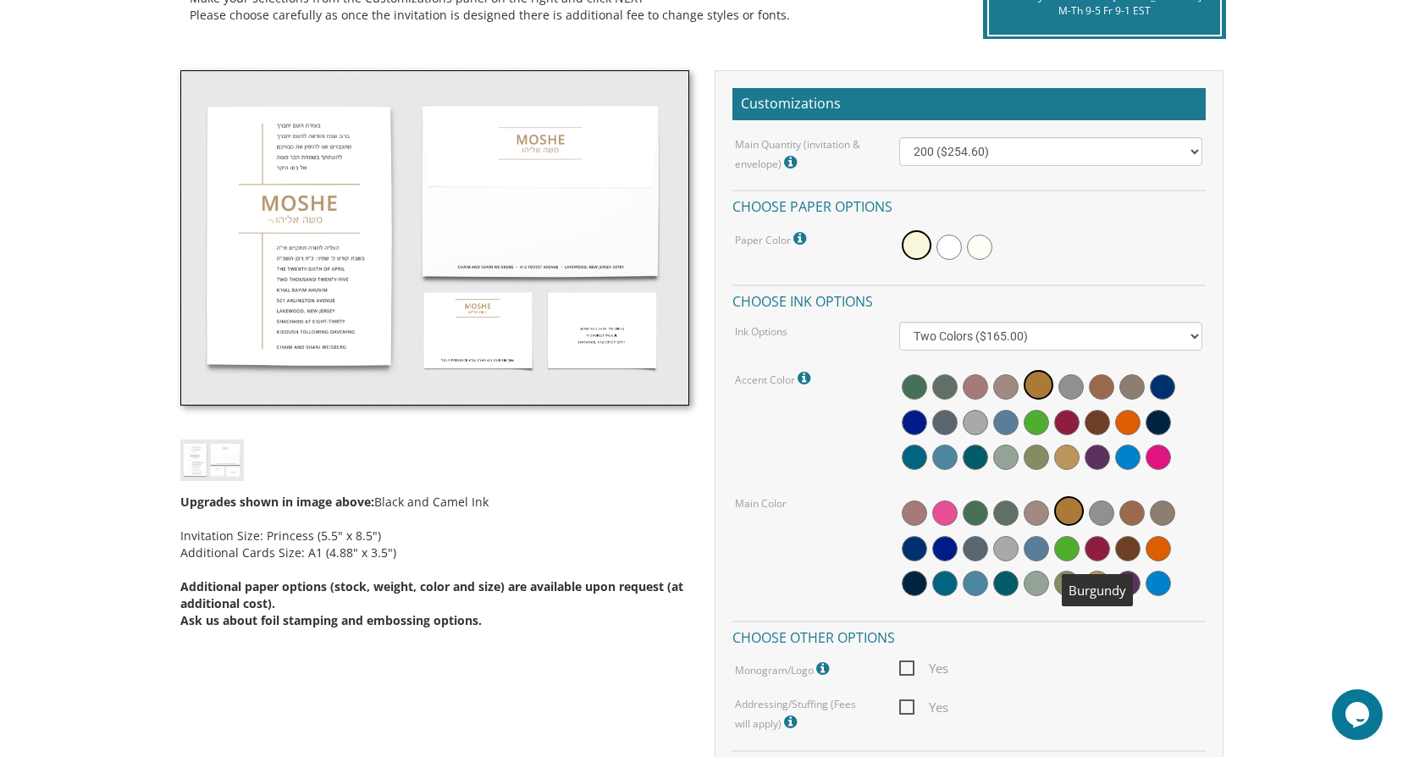
scroll to position [519, 0]
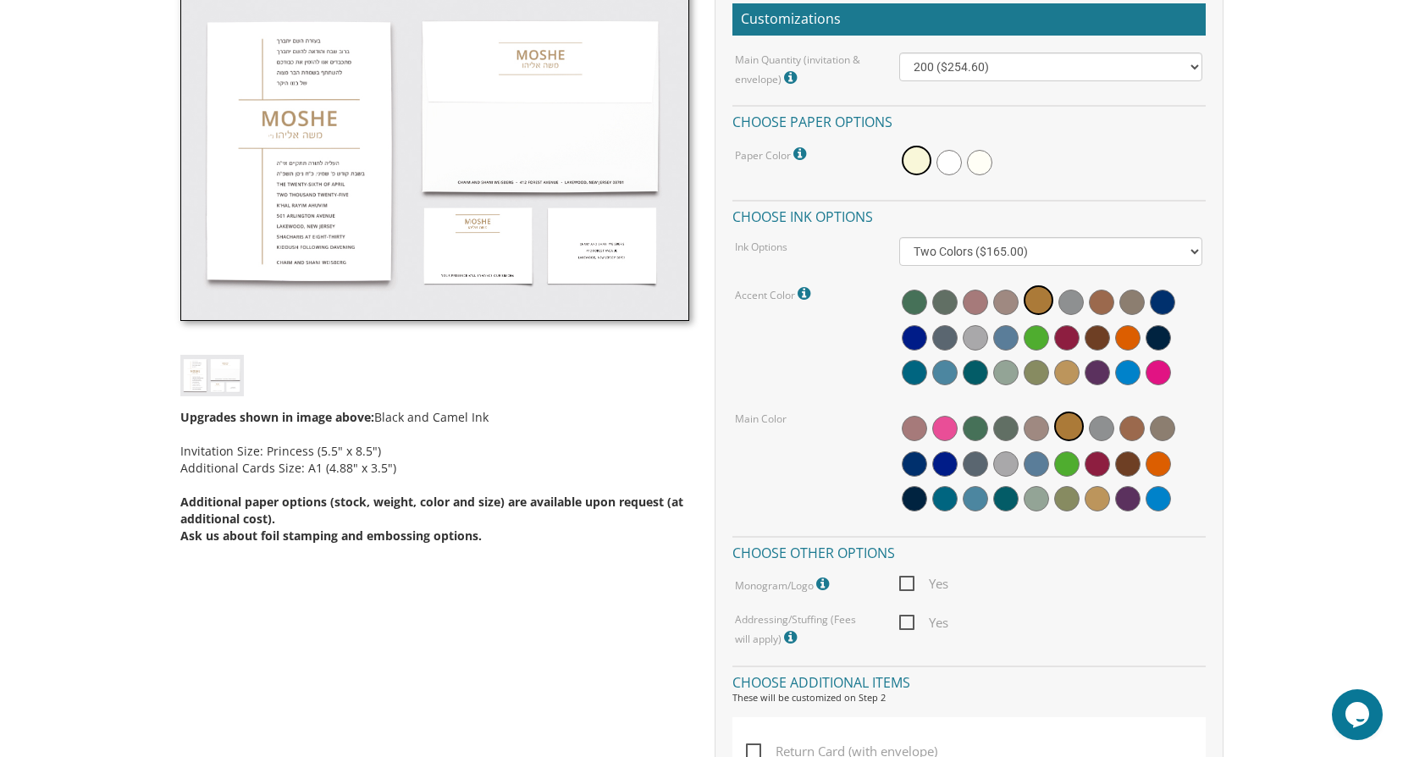
click at [907, 584] on span "Yes" at bounding box center [923, 583] width 49 height 21
click at [907, 584] on input "Yes" at bounding box center [904, 582] width 11 height 11
checkbox input "true"
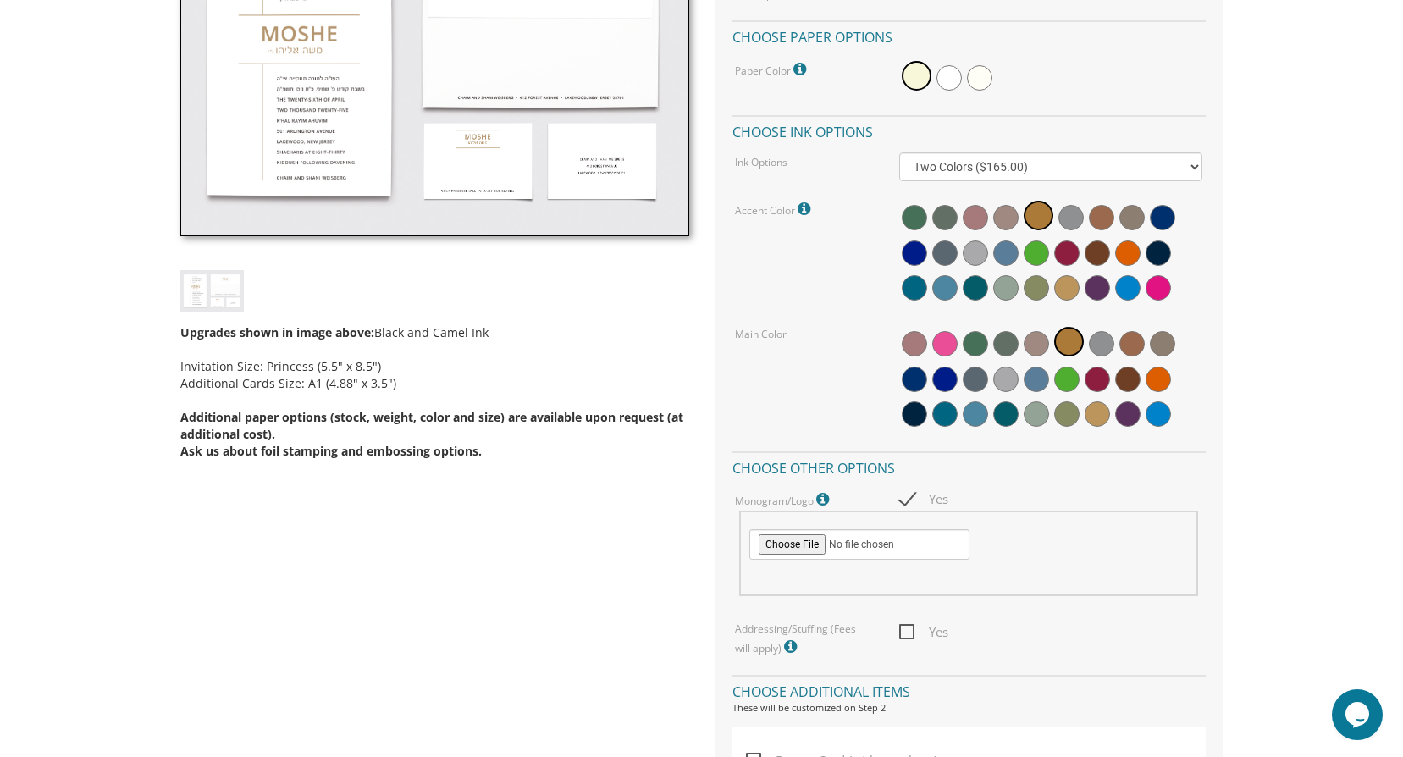
scroll to position [689, 0]
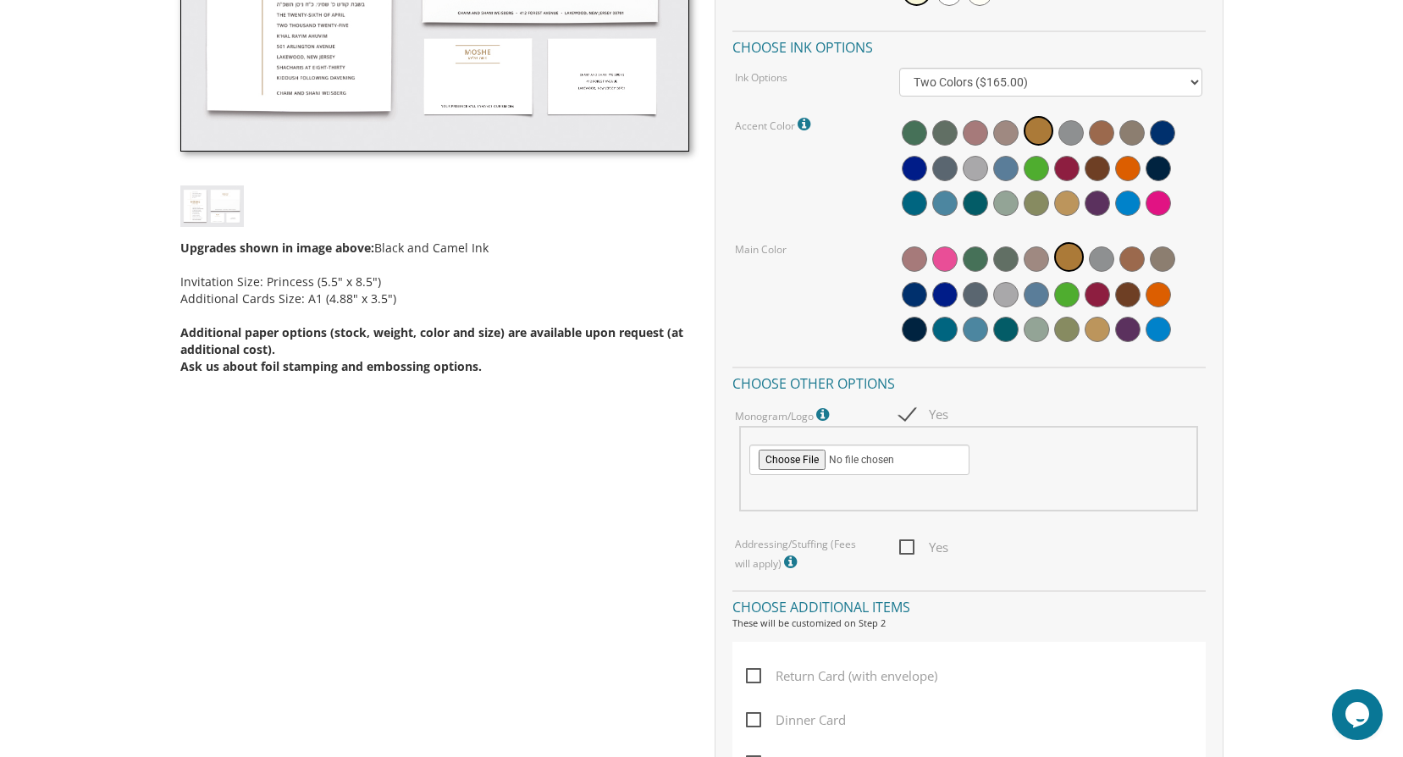
click at [902, 548] on span "Yes" at bounding box center [923, 547] width 49 height 21
click at [902, 548] on input "Yes" at bounding box center [904, 545] width 11 height 11
checkbox input "true"
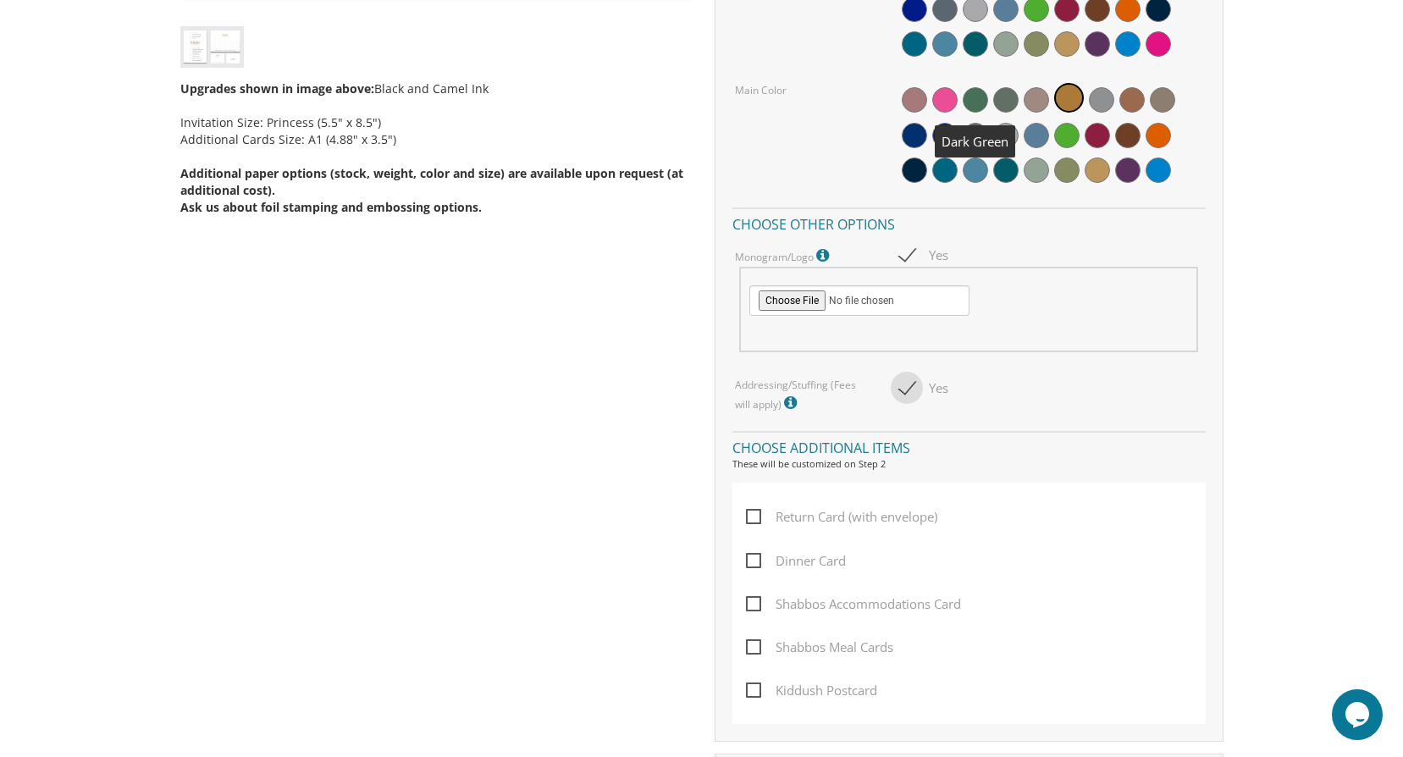
scroll to position [933, 0]
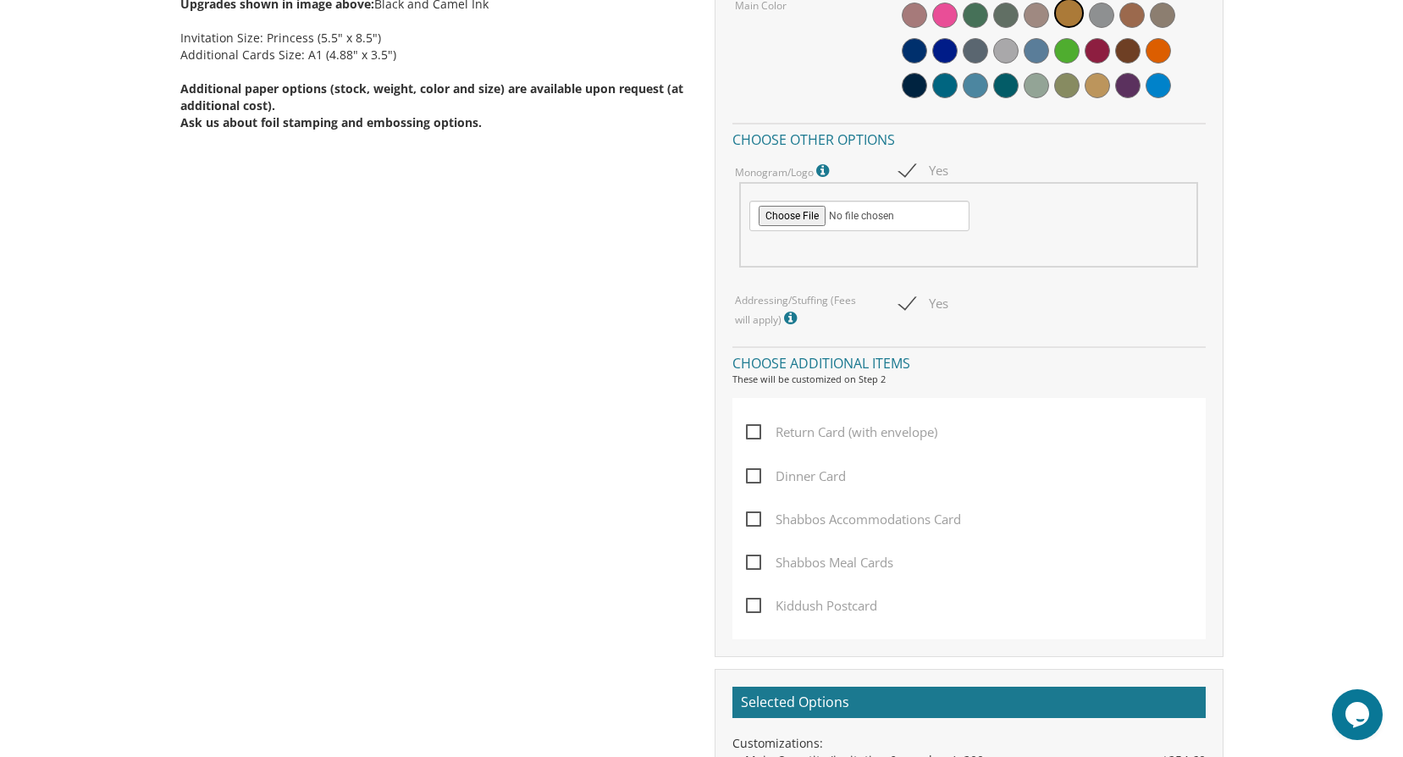
click at [754, 435] on span "Return Card (with envelope)" at bounding box center [841, 432] width 191 height 21
click at [754, 435] on input "Return Card (with envelope)" at bounding box center [751, 430] width 11 height 11
checkbox input "true"
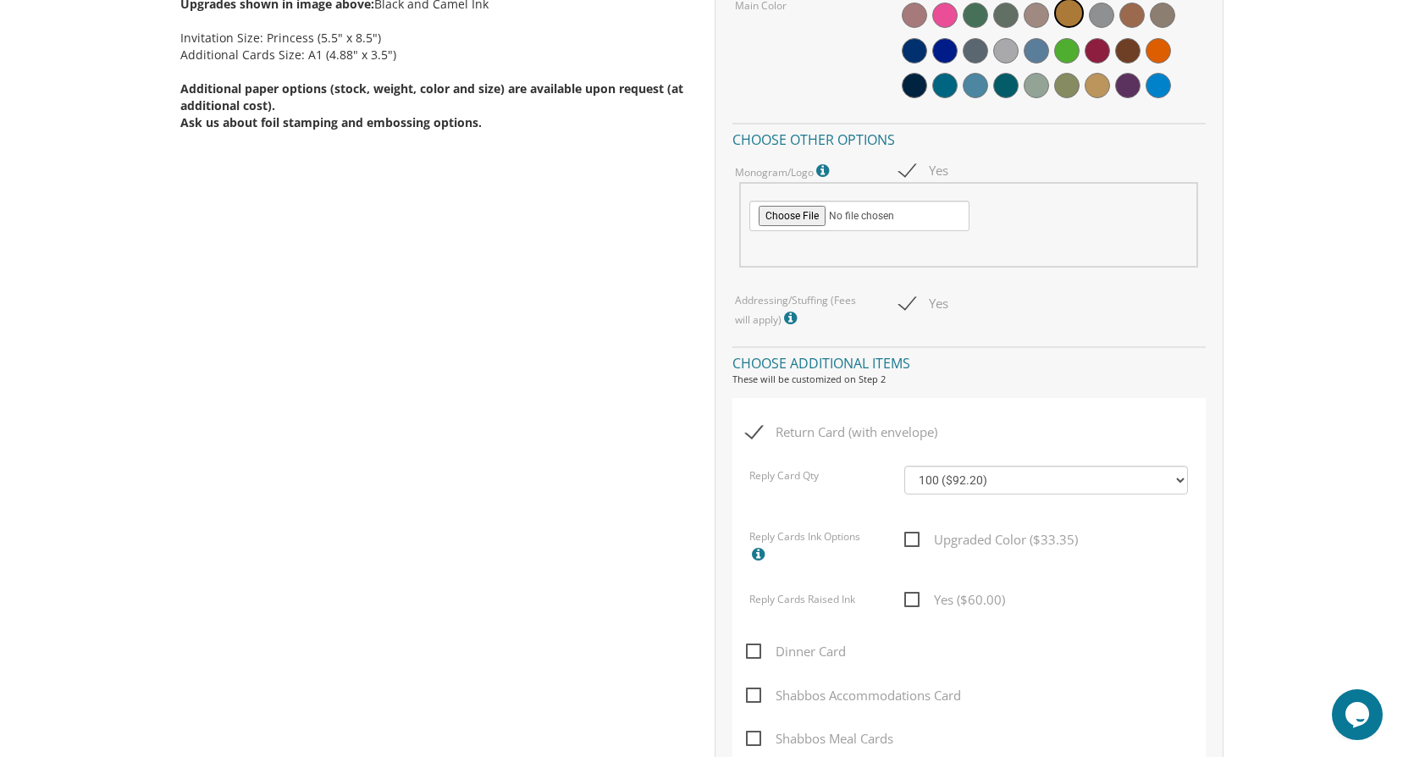
scroll to position [1017, 0]
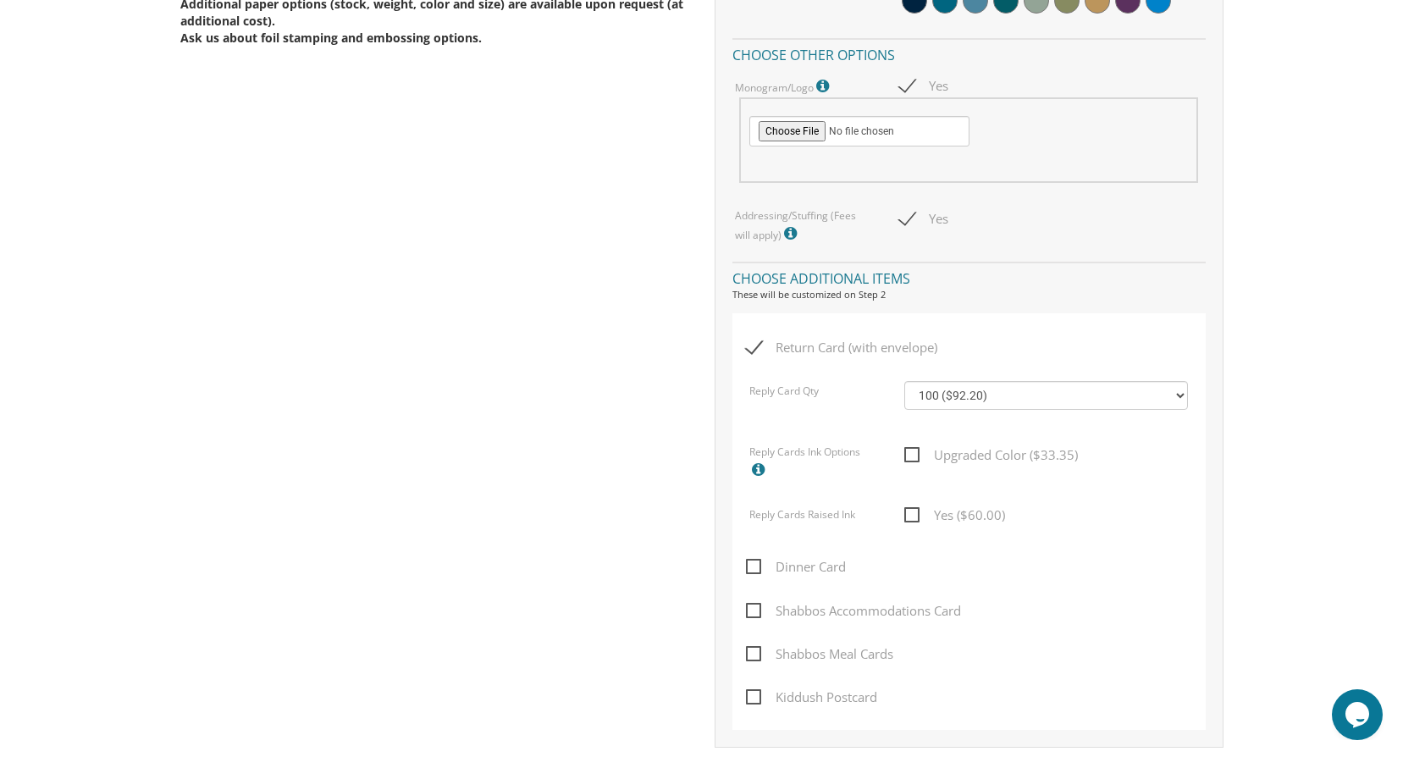
click at [757, 563] on span "Dinner Card" at bounding box center [796, 566] width 100 height 21
click at [757, 563] on input "Dinner Card" at bounding box center [751, 565] width 11 height 11
checkbox input "true"
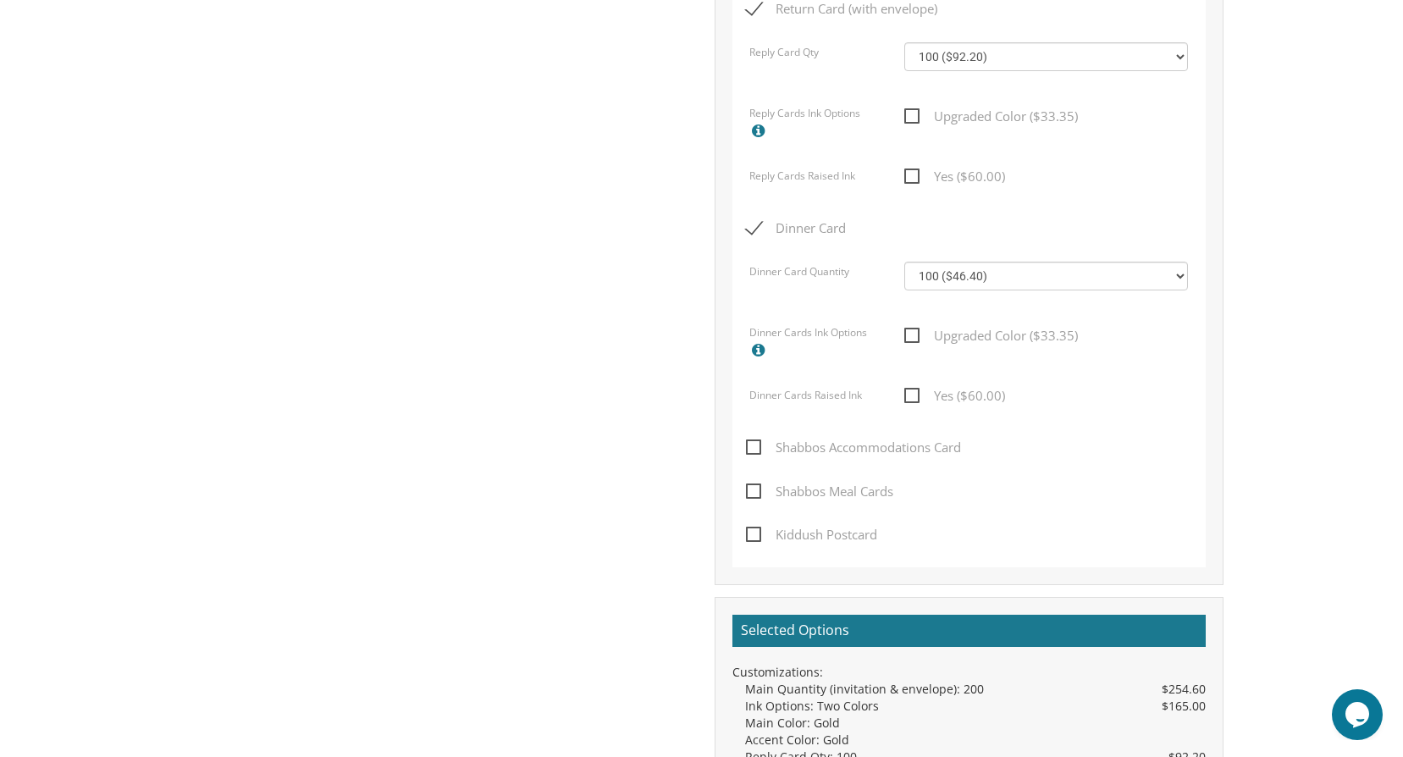
scroll to position [1441, 0]
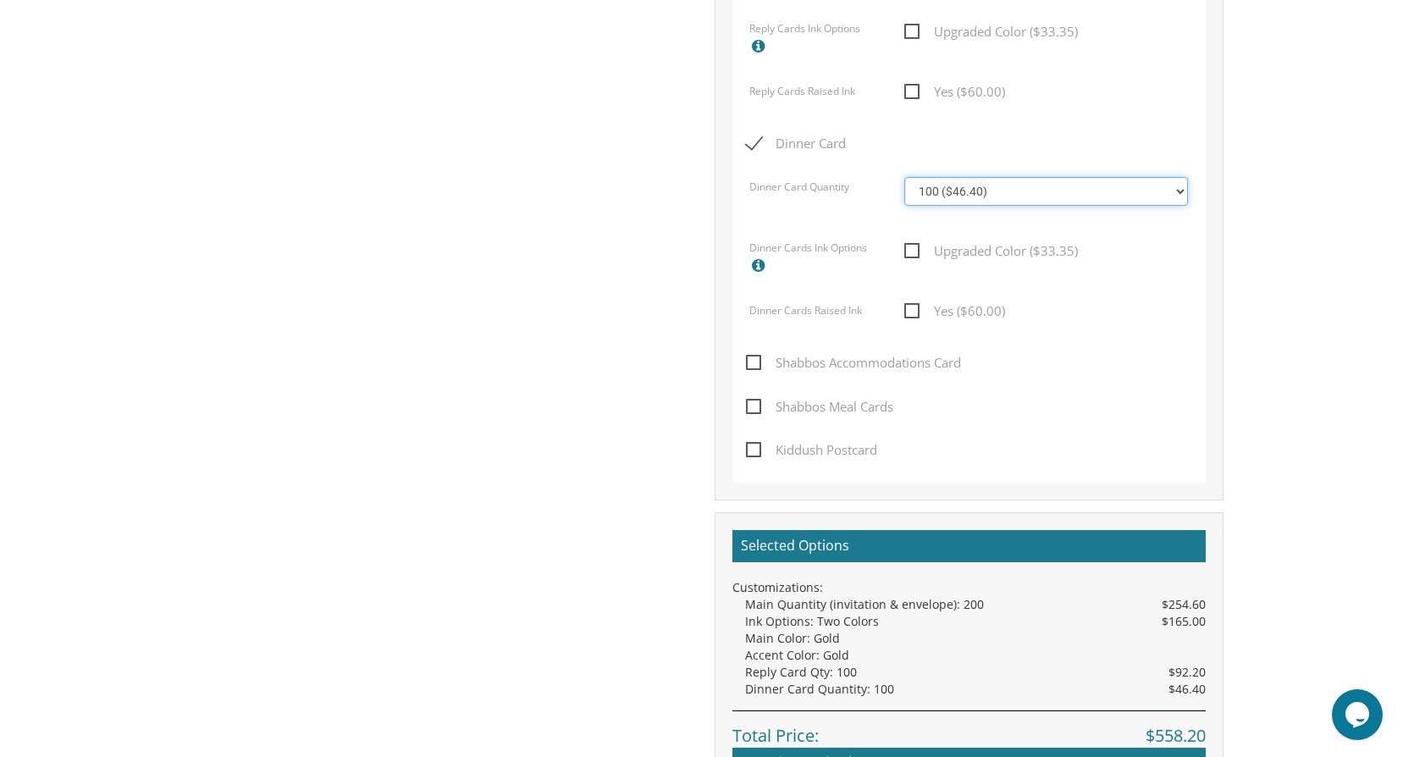
click at [1172, 184] on select "100 ($46.40) 200 ($55.20) 300 ($61.85) 400 ($70.60) 500 ($77.20) 600 ($85.95) 7…" at bounding box center [1047, 191] width 284 height 29
click at [1172, 188] on select "100 ($46.40) 200 ($55.20) 300 ($61.85) 400 ($70.60) 500 ($77.20) 600 ($85.95) 7…" at bounding box center [1047, 191] width 284 height 29
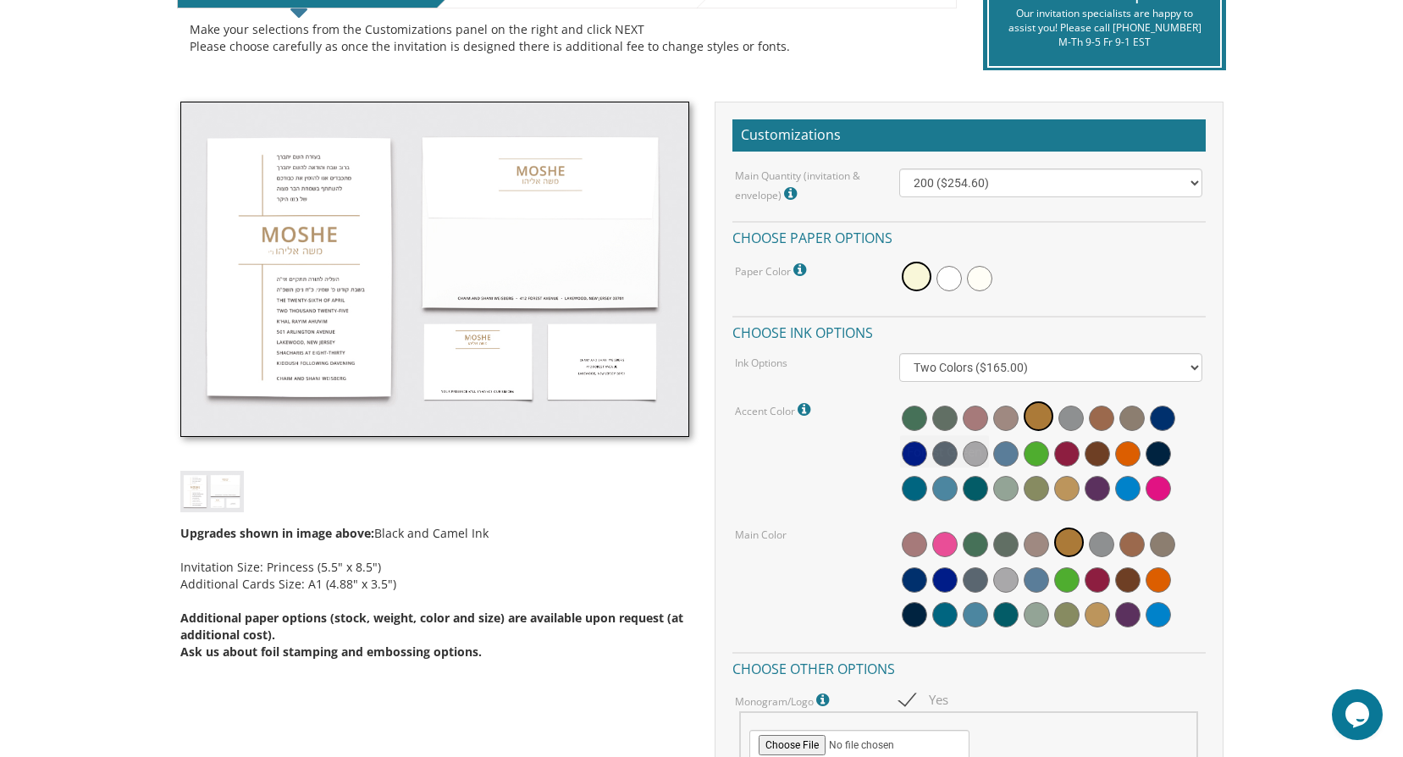
scroll to position [318, 0]
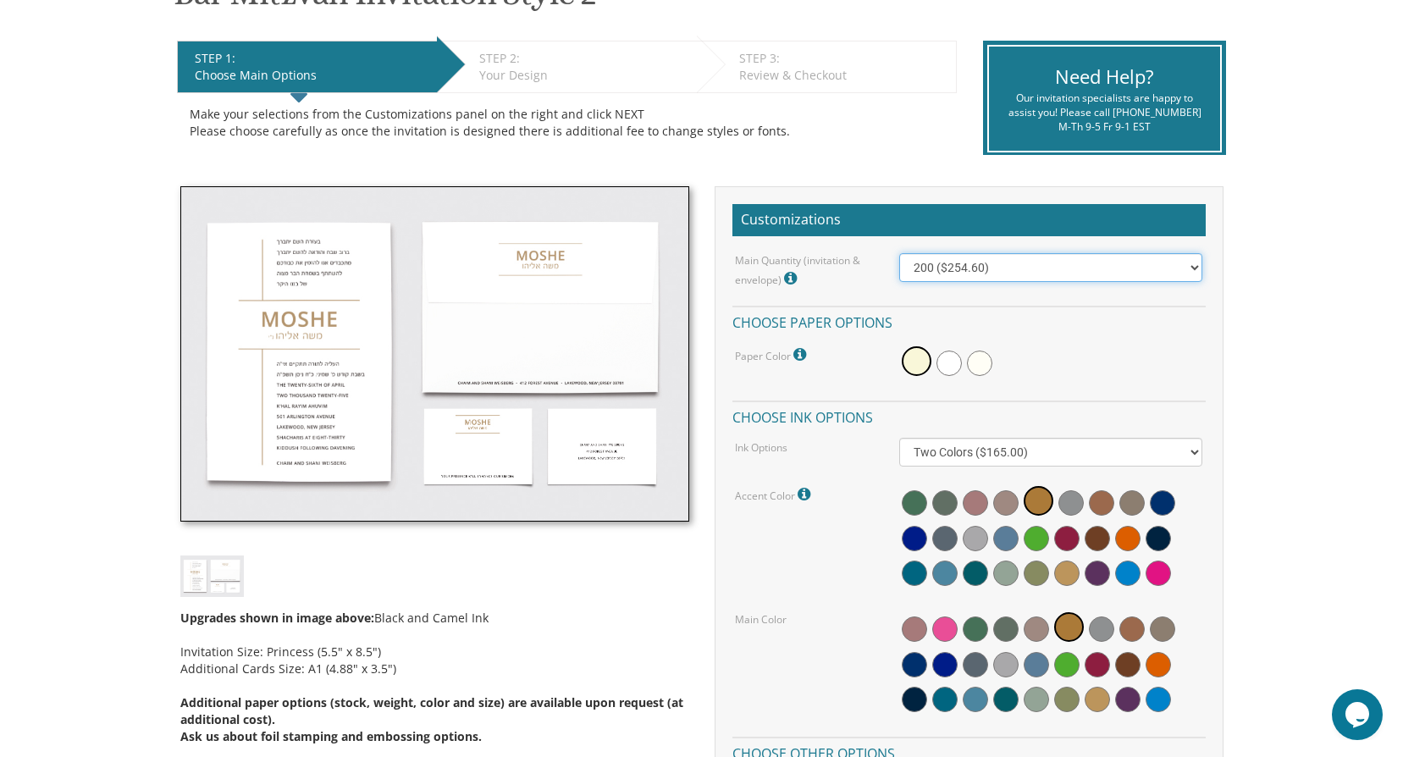
click at [1095, 274] on select "100 ($214.55) 200 ($254.60) 300 ($294.25) 400 ($333.55) 500 ($373.90) 600 ($413…" at bounding box center [1050, 267] width 303 height 29
click at [899, 253] on select "100 ($214.55) 200 ($254.60) 300 ($294.25) 400 ($333.55) 500 ($373.90) 600 ($413…" at bounding box center [1050, 267] width 303 height 29
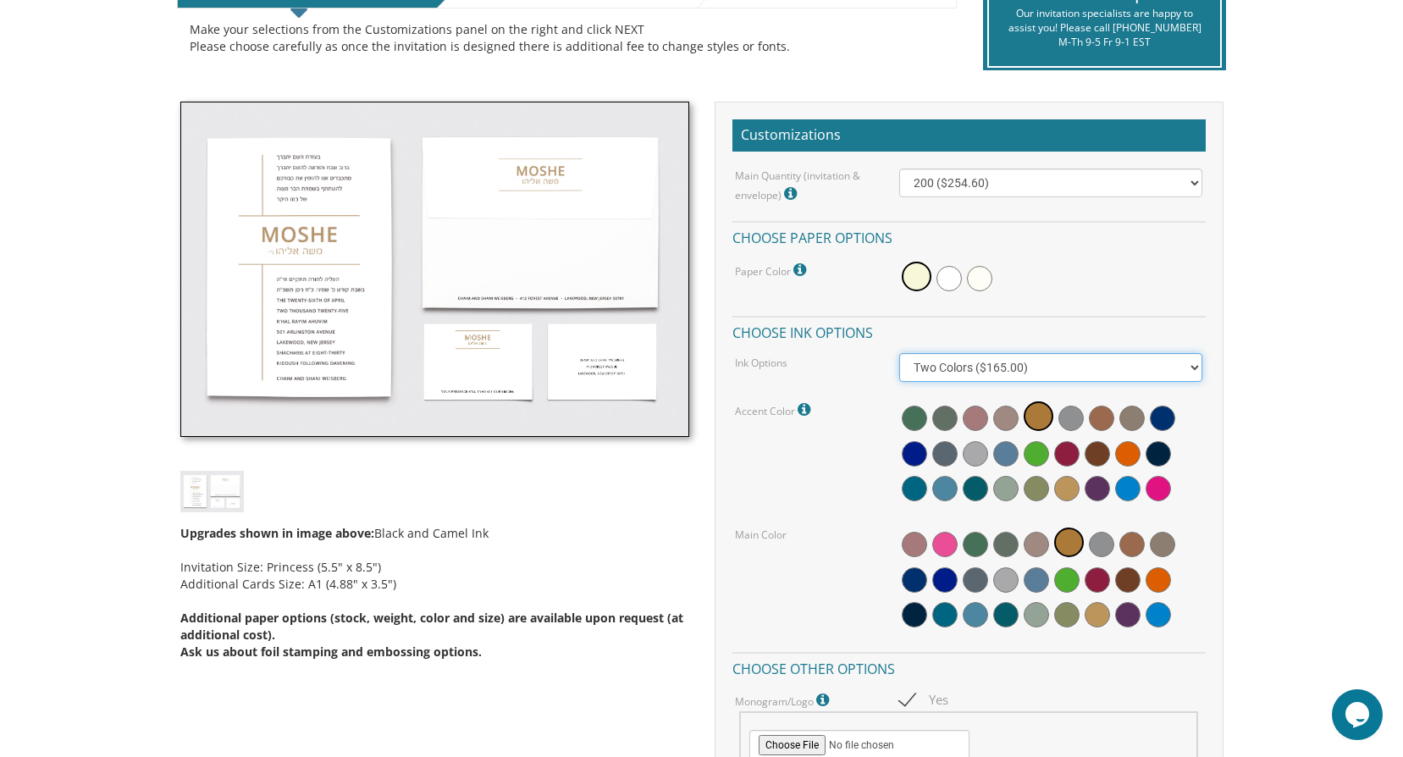
click at [1164, 372] on select "Black Colored Ink ($65.00) Black + One Color ($100.00) Two Colors ($165.00)" at bounding box center [1050, 367] width 303 height 29
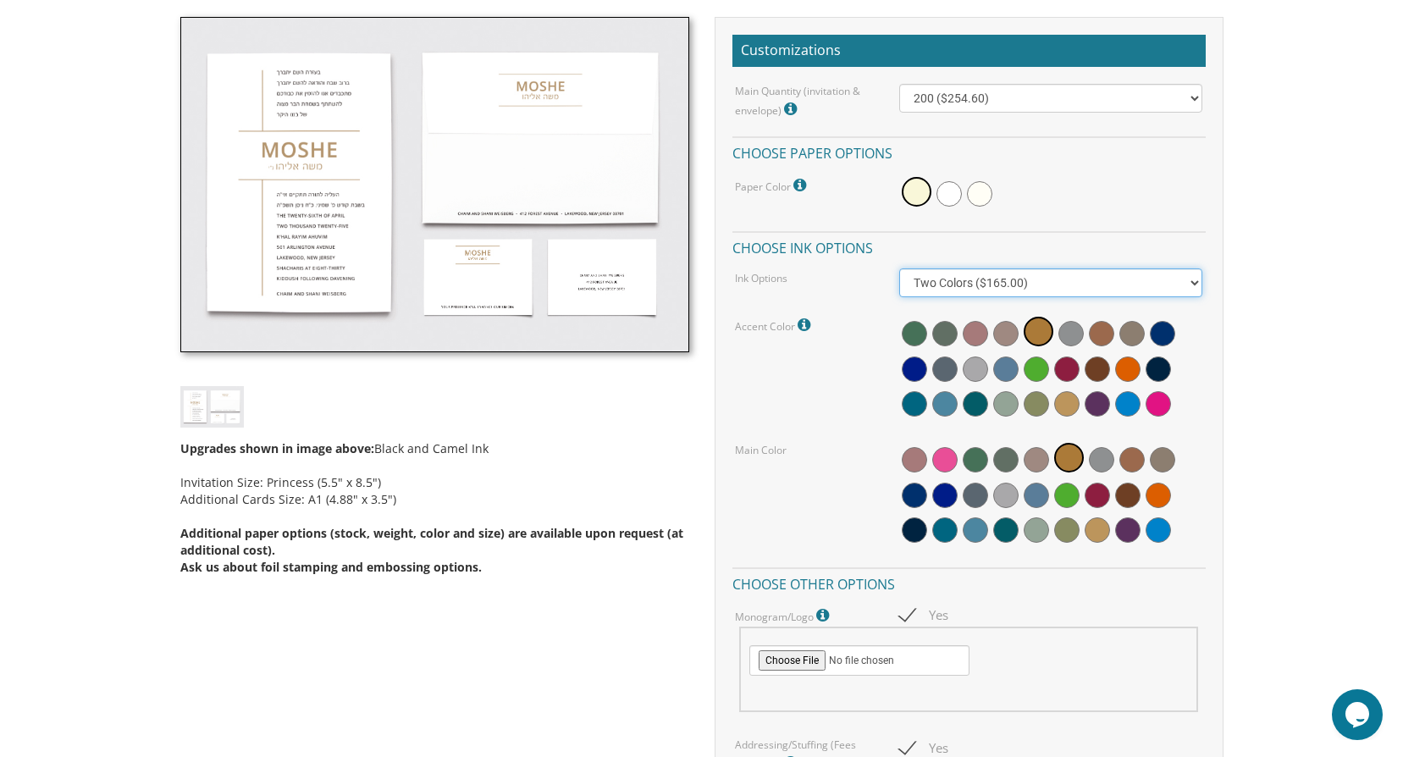
click at [1193, 285] on select "Black Colored Ink ($65.00) Black + One Color ($100.00) Two Colors ($165.00)" at bounding box center [1050, 282] width 303 height 29
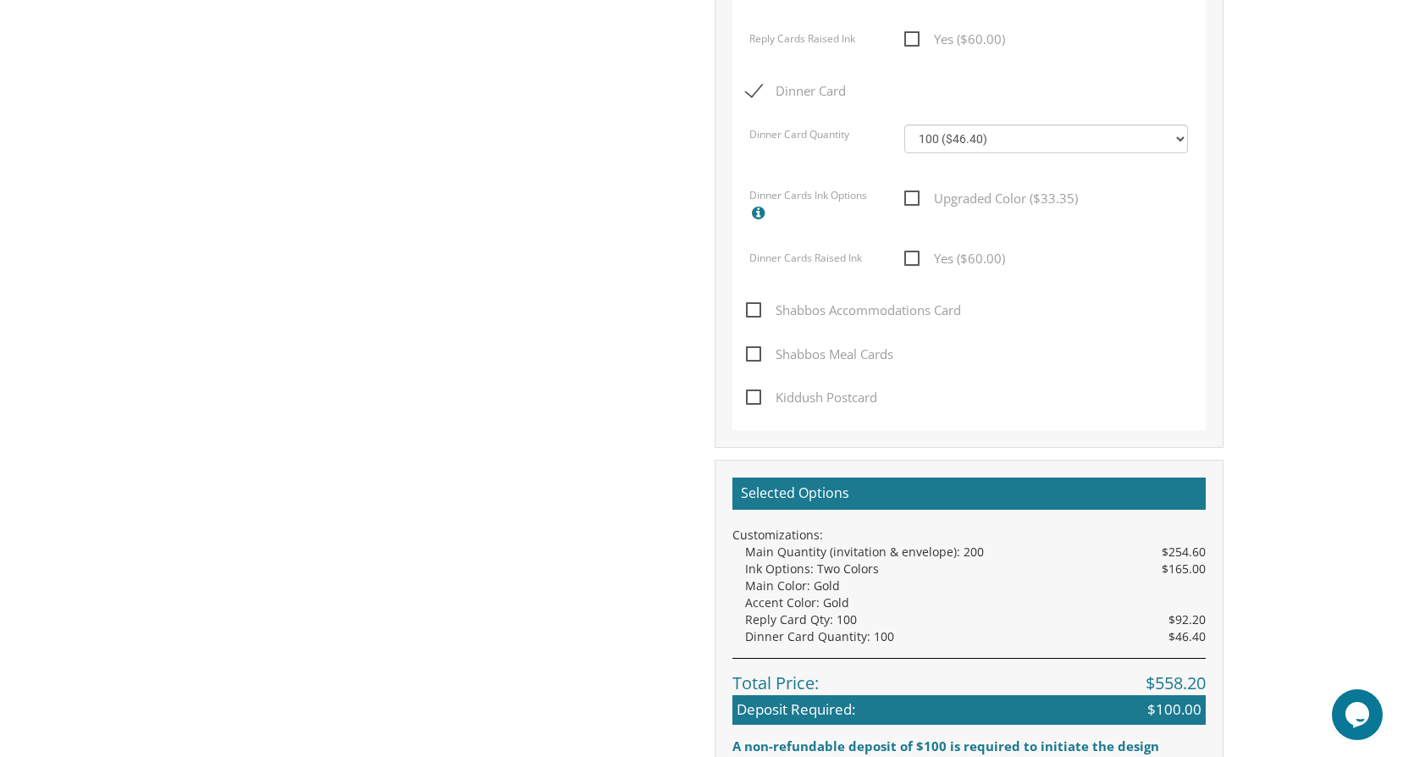
scroll to position [1324, 0]
